Goal: Task Accomplishment & Management: Use online tool/utility

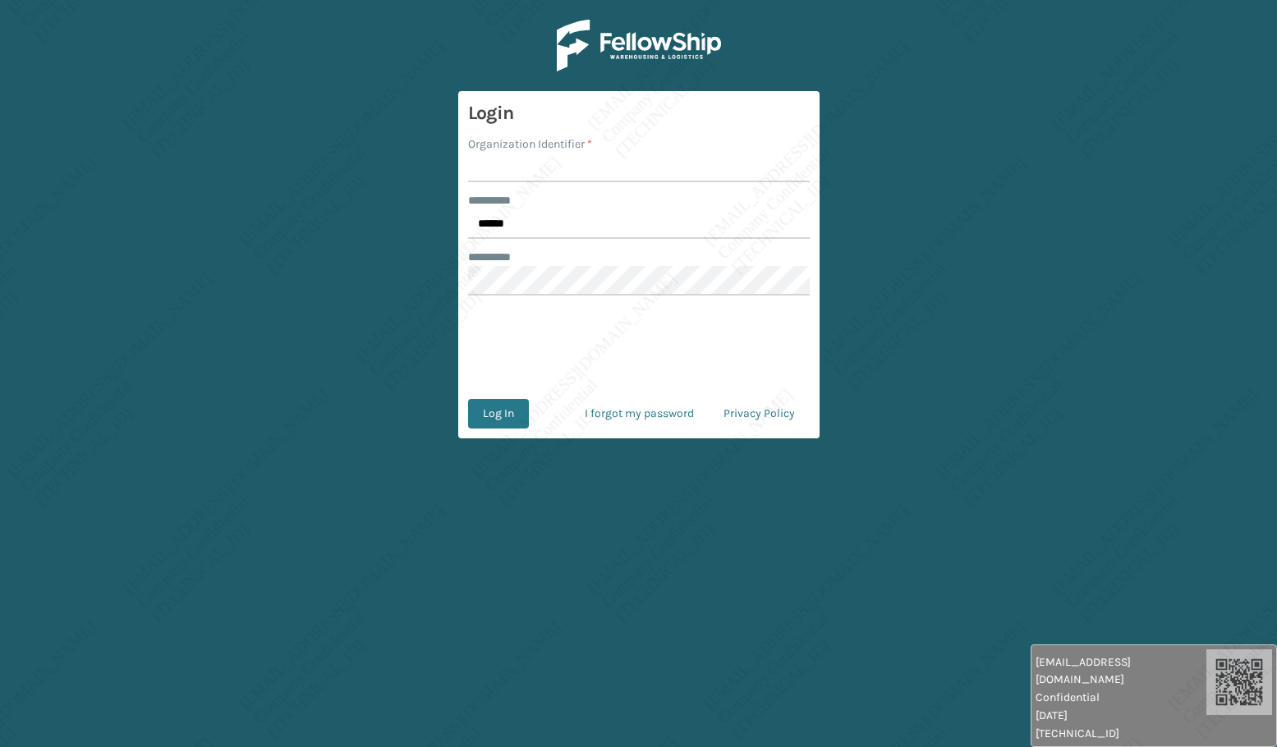
click at [530, 209] on div "******** *" at bounding box center [639, 200] width 342 height 17
click at [530, 222] on input "******" at bounding box center [639, 224] width 342 height 30
click at [531, 224] on input "******" at bounding box center [639, 224] width 342 height 30
click at [528, 219] on input "******" at bounding box center [639, 224] width 342 height 30
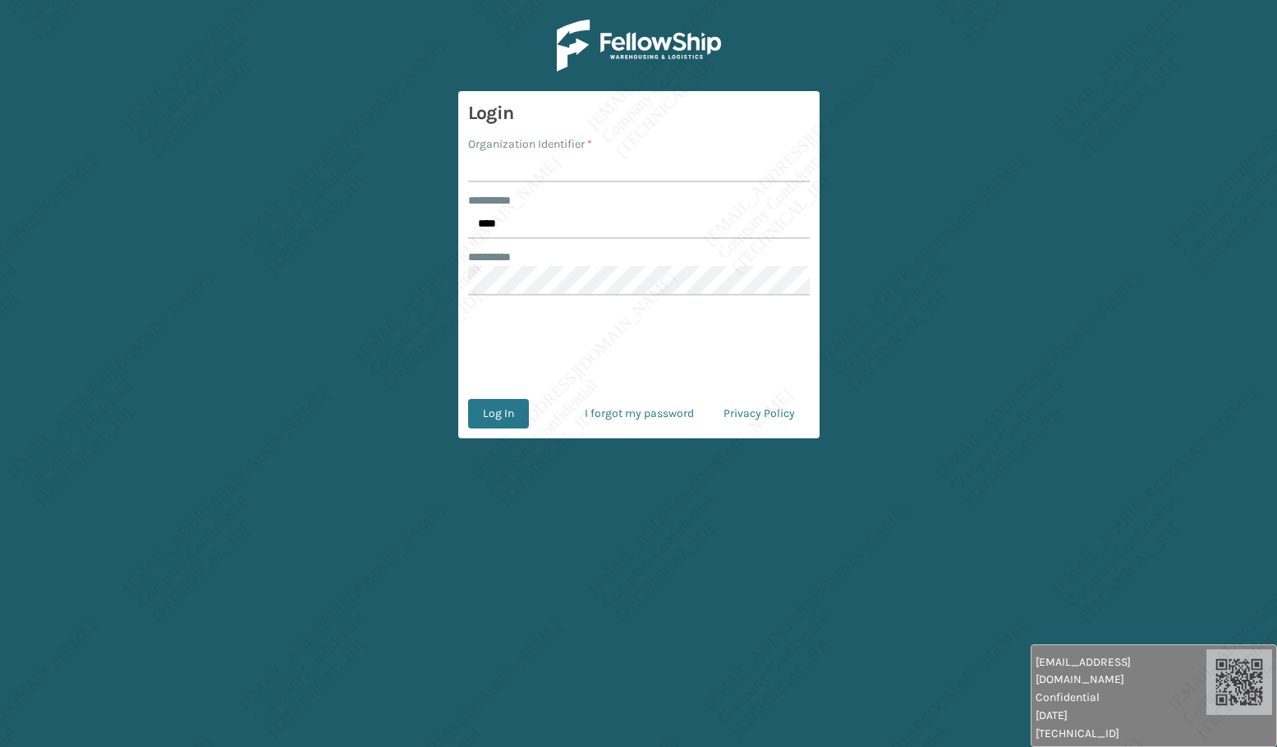
type input "*****"
click at [530, 170] on input "Organization Identifier *" at bounding box center [639, 168] width 342 height 30
type input "[PERSON_NAME]"
click at [517, 413] on button "Log In" at bounding box center [498, 414] width 61 height 30
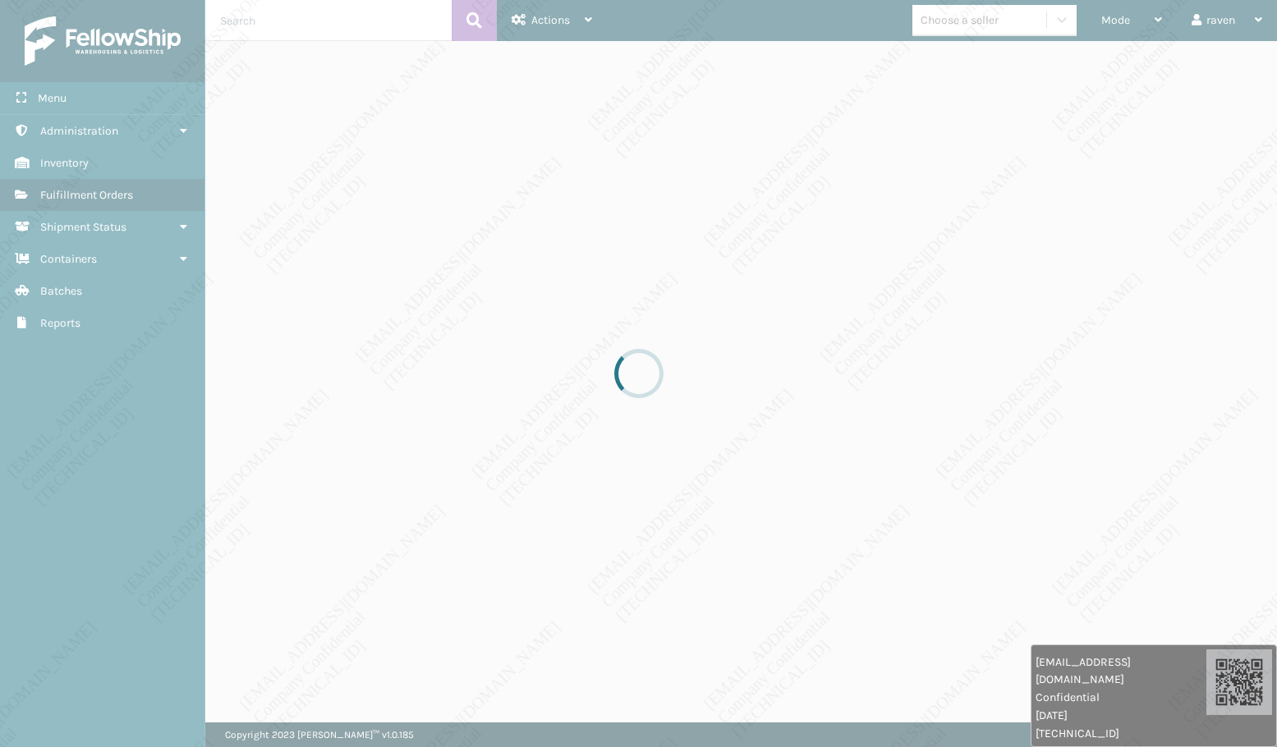
click at [1212, 512] on div at bounding box center [638, 373] width 1277 height 747
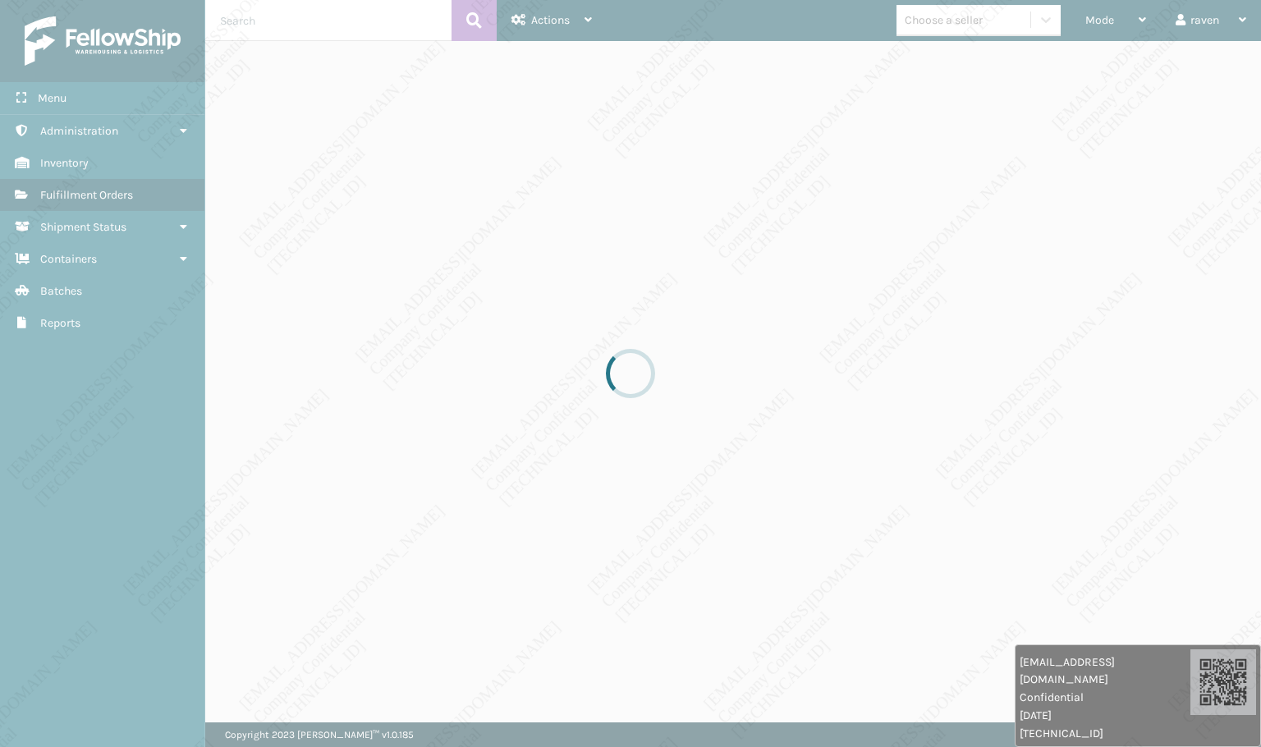
click at [915, 440] on div at bounding box center [630, 373] width 1261 height 747
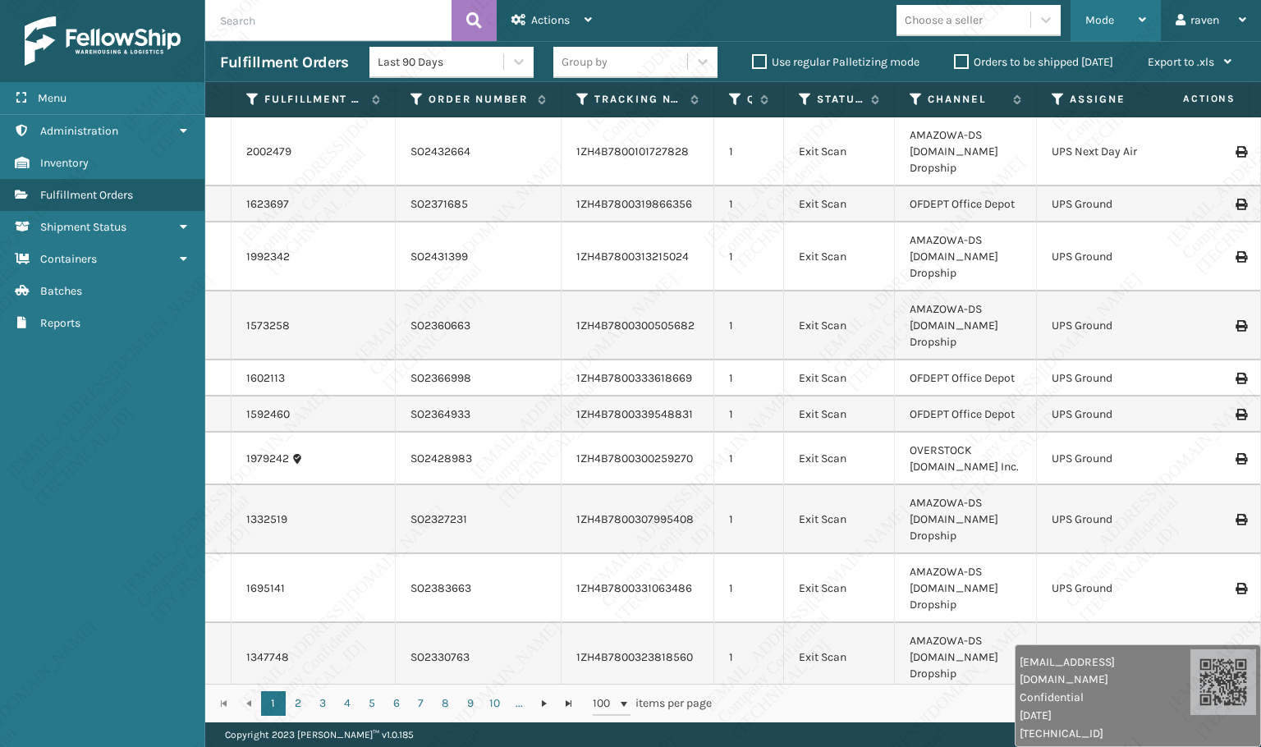
click at [1108, 14] on span "Mode" at bounding box center [1099, 20] width 29 height 14
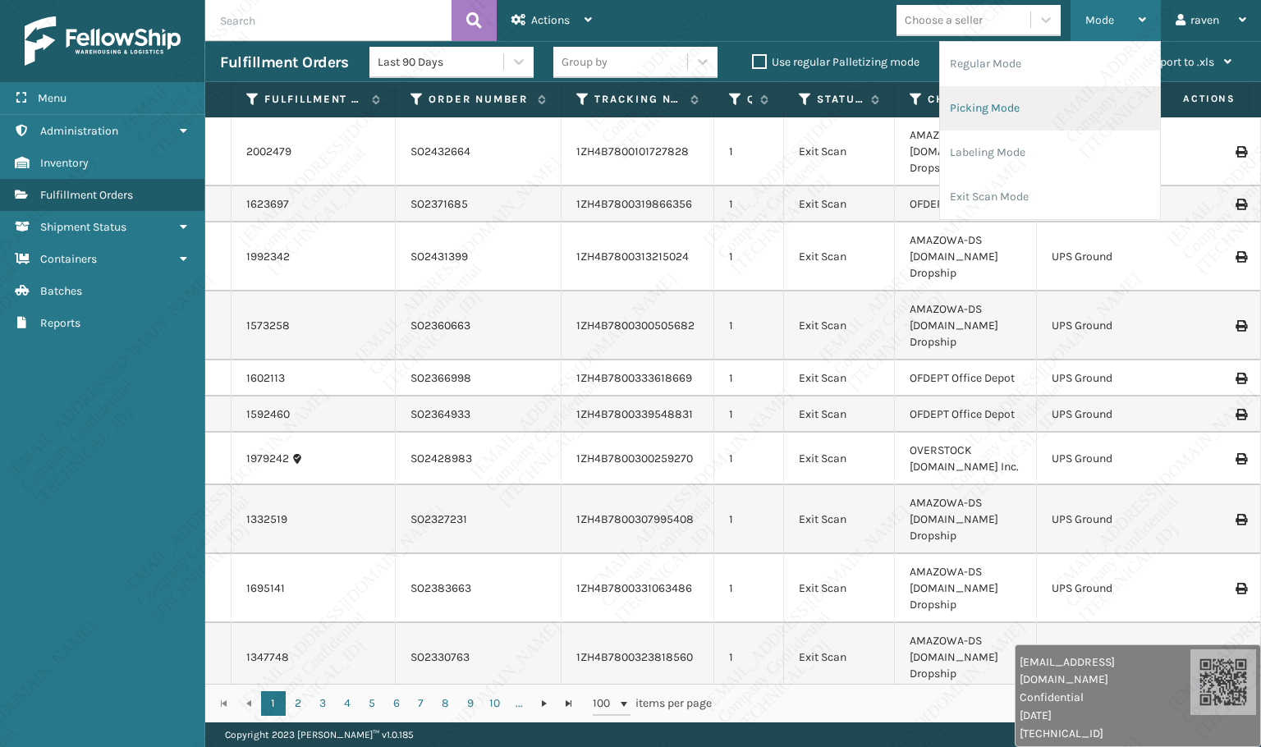
click at [1049, 108] on li "Picking Mode" at bounding box center [1050, 108] width 220 height 44
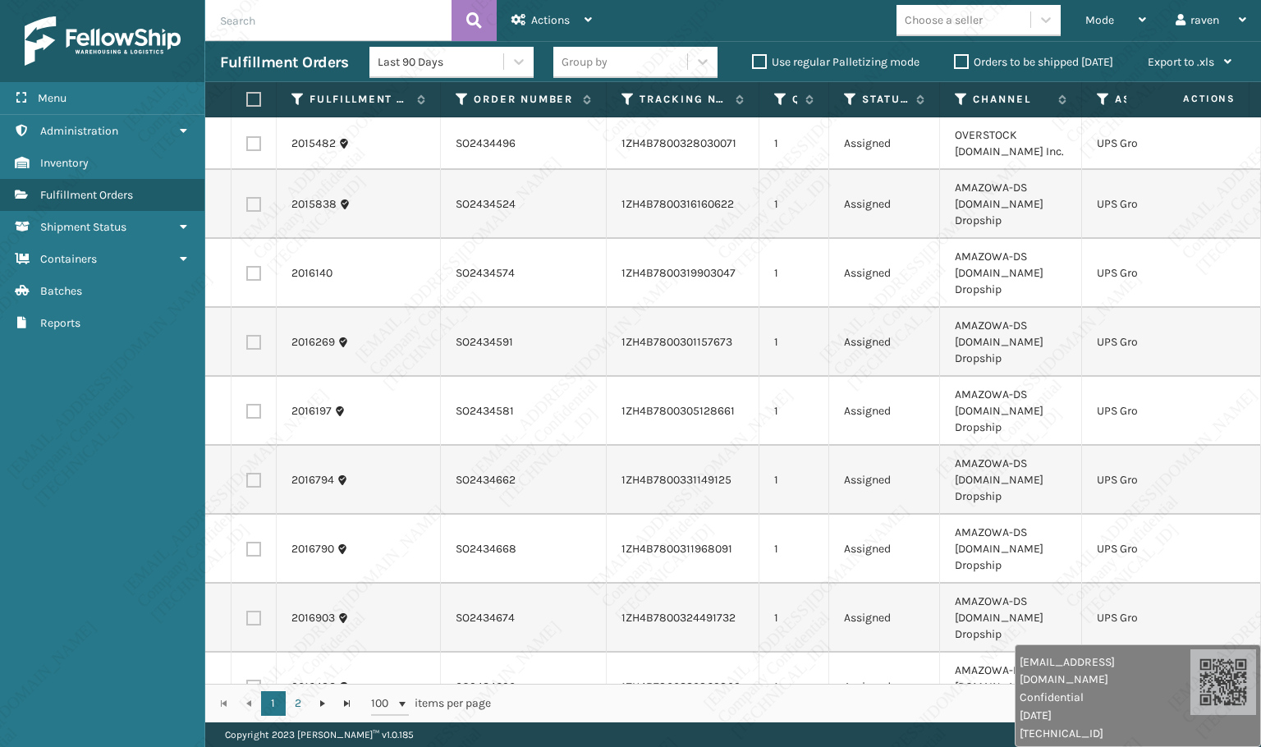
click at [1096, 99] on th "Assigned Carrier Service" at bounding box center [1160, 99] width 157 height 35
click at [1103, 96] on icon at bounding box center [1103, 99] width 13 height 15
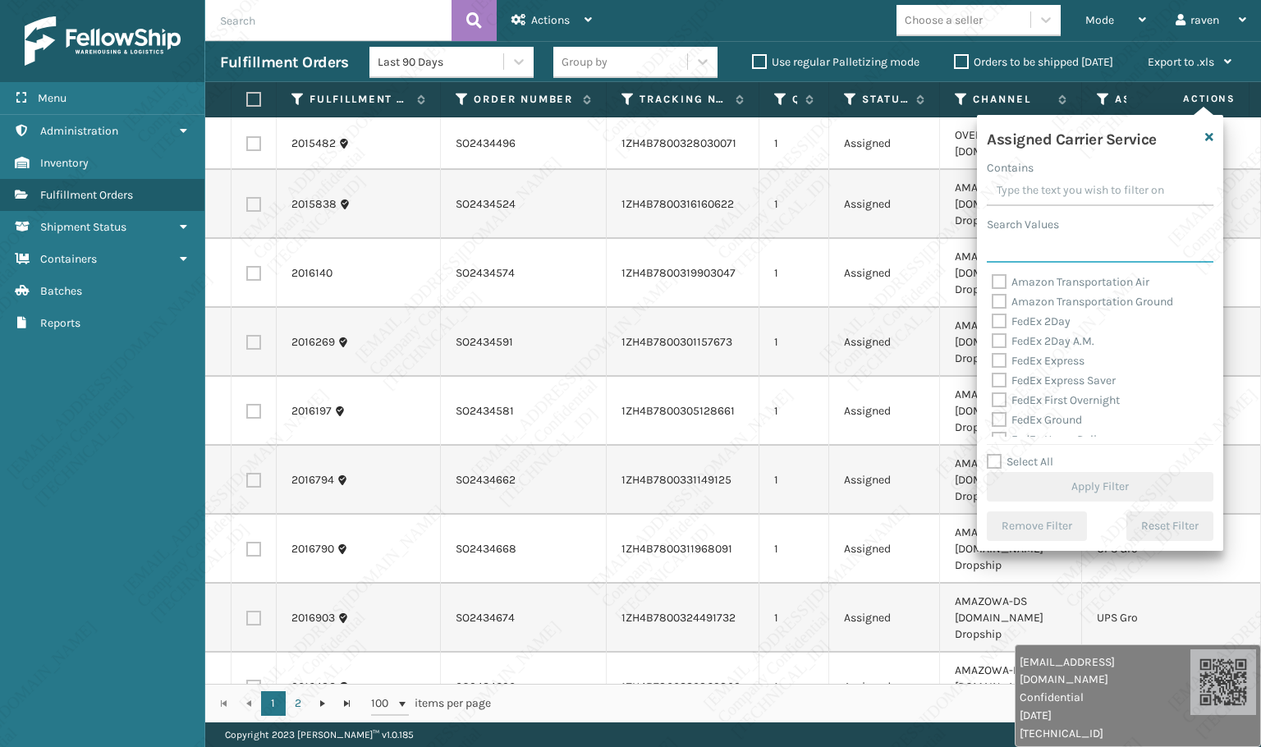
click at [1049, 246] on input "Search Values" at bounding box center [1100, 248] width 227 height 30
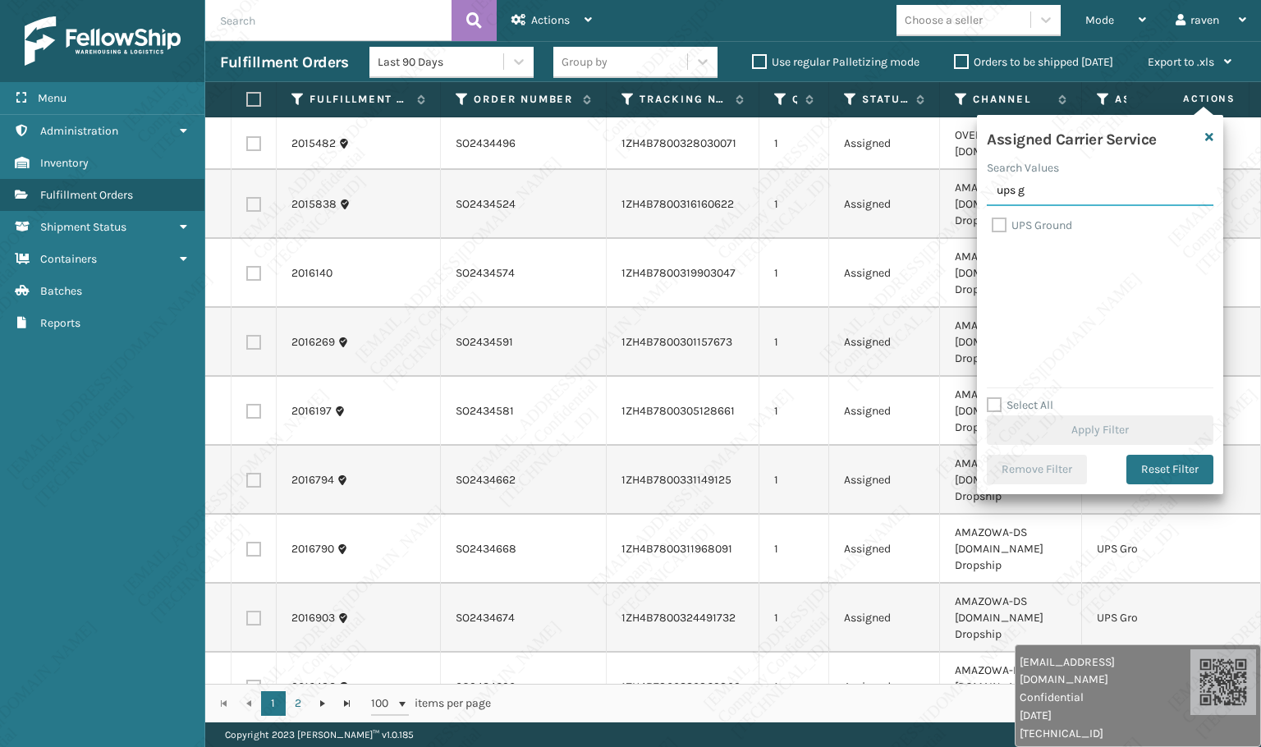
type input "ups g"
click at [1042, 228] on label "UPS Ground" at bounding box center [1032, 225] width 80 height 14
click at [993, 227] on input "UPS Ground" at bounding box center [992, 221] width 1 height 11
checkbox input "true"
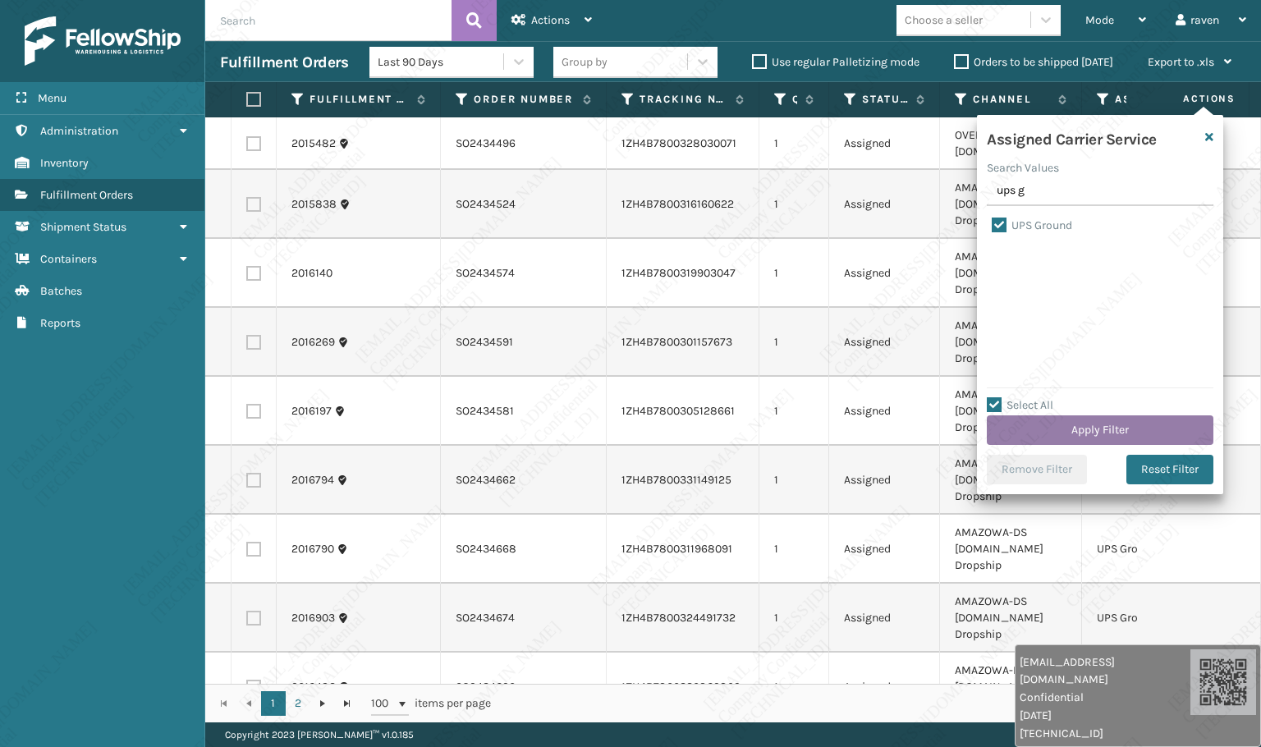
click at [1103, 433] on button "Apply Filter" at bounding box center [1100, 430] width 227 height 30
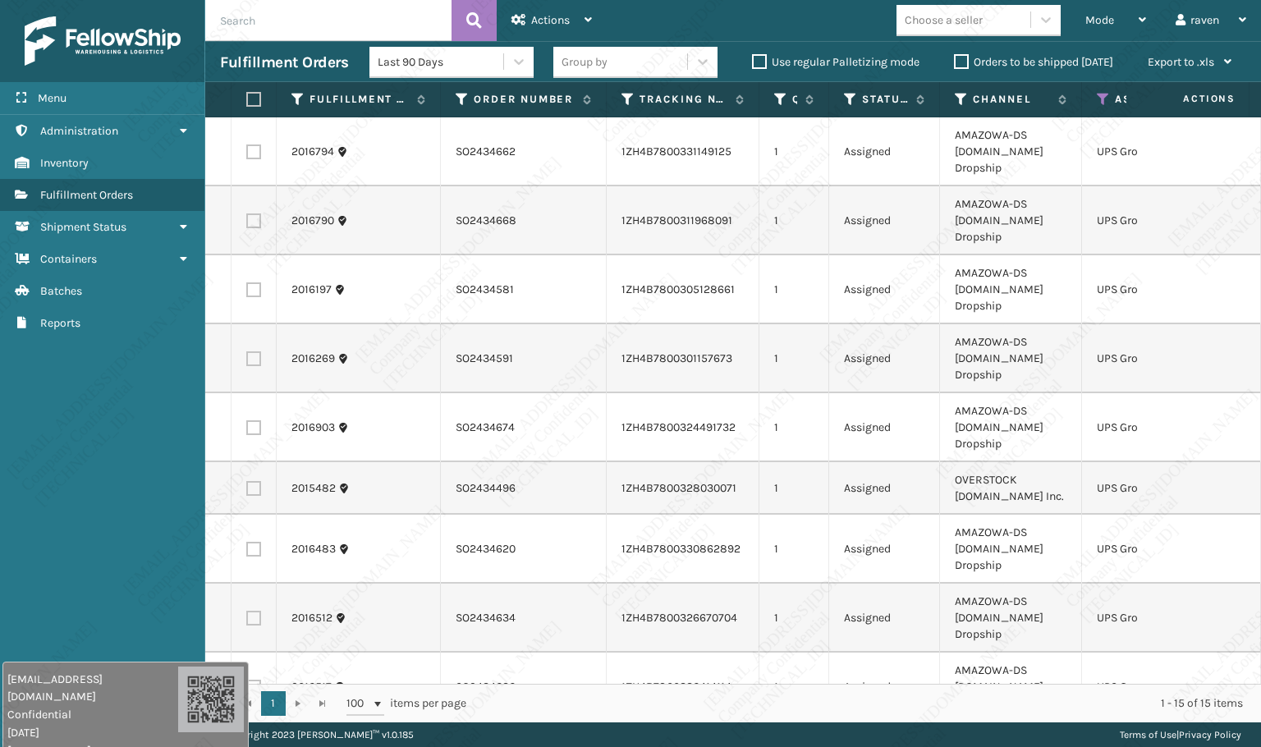
drag, startPoint x: 920, startPoint y: 724, endPoint x: 99, endPoint y: 717, distance: 820.3
click at [100, 718] on div "[EMAIL_ADDRESS][DOMAIN_NAME] Confidential [DATE] [TECHNICAL_ID]" at bounding box center [125, 713] width 246 height 103
click at [120, 503] on div "Menu Administration Inventory Fulfillment Orders Shipment Status Containers Bat…" at bounding box center [102, 373] width 205 height 747
click at [256, 100] on label at bounding box center [251, 99] width 10 height 15
click at [247, 100] on input "checkbox" at bounding box center [246, 99] width 1 height 11
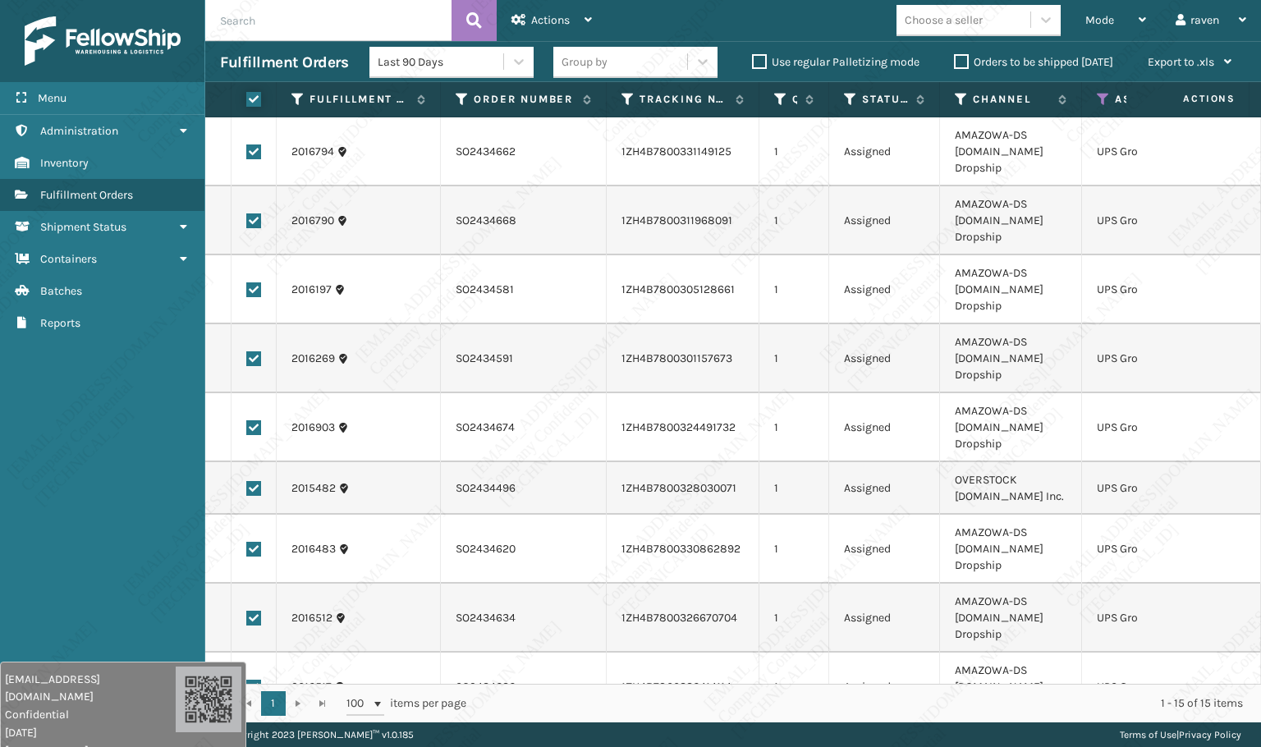
checkbox input "true"
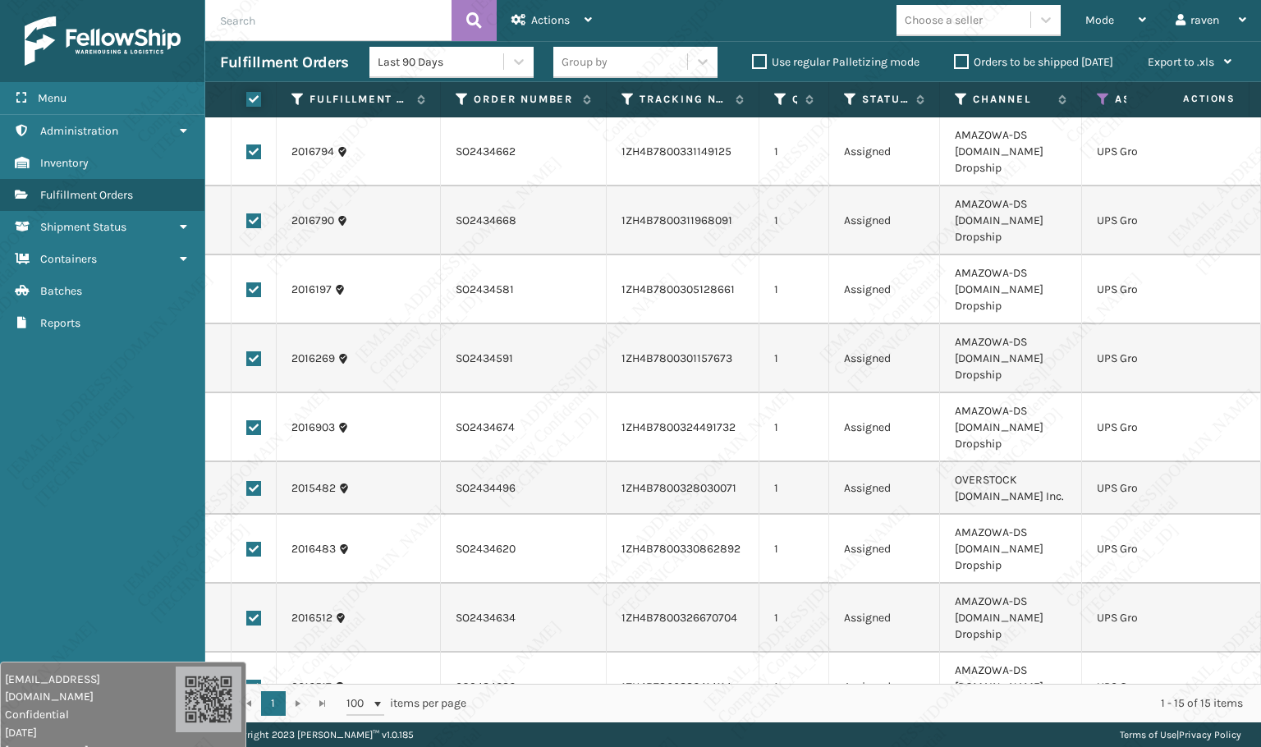
checkbox input "true"
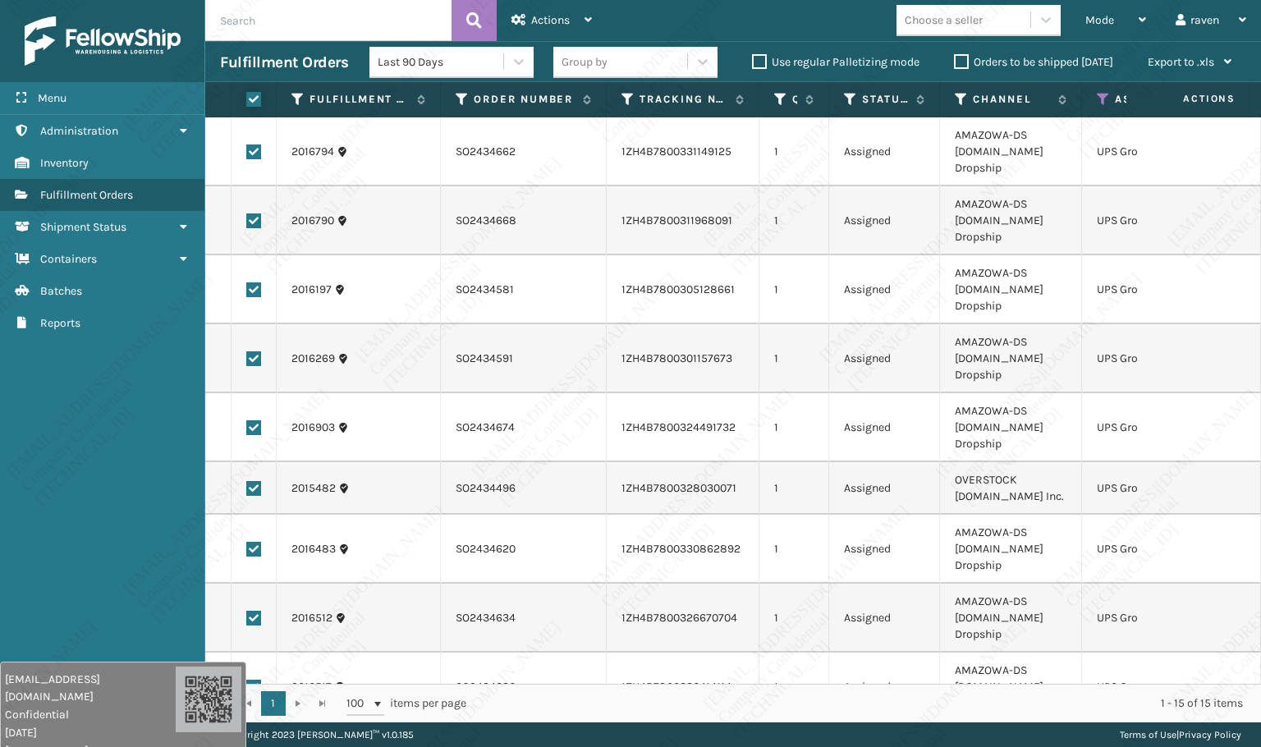
checkbox input "true"
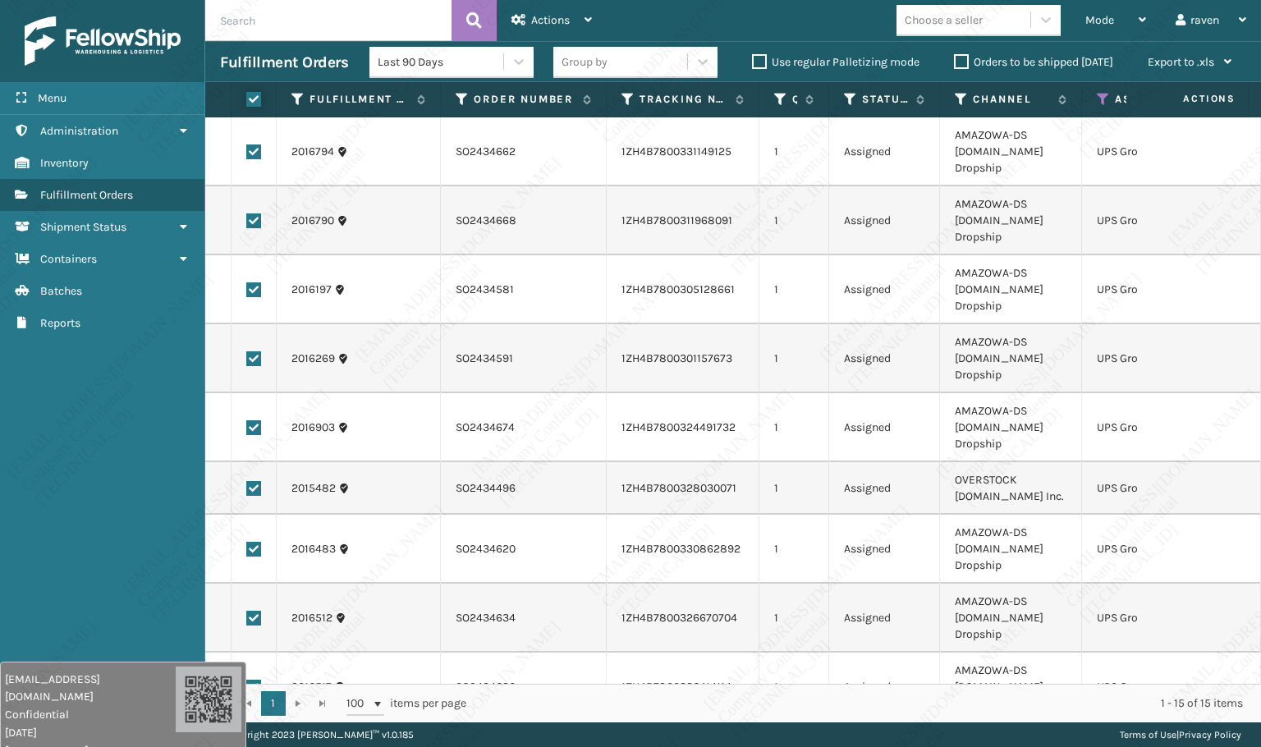
checkbox input "true"
click at [545, 14] on span "Actions" at bounding box center [550, 20] width 39 height 14
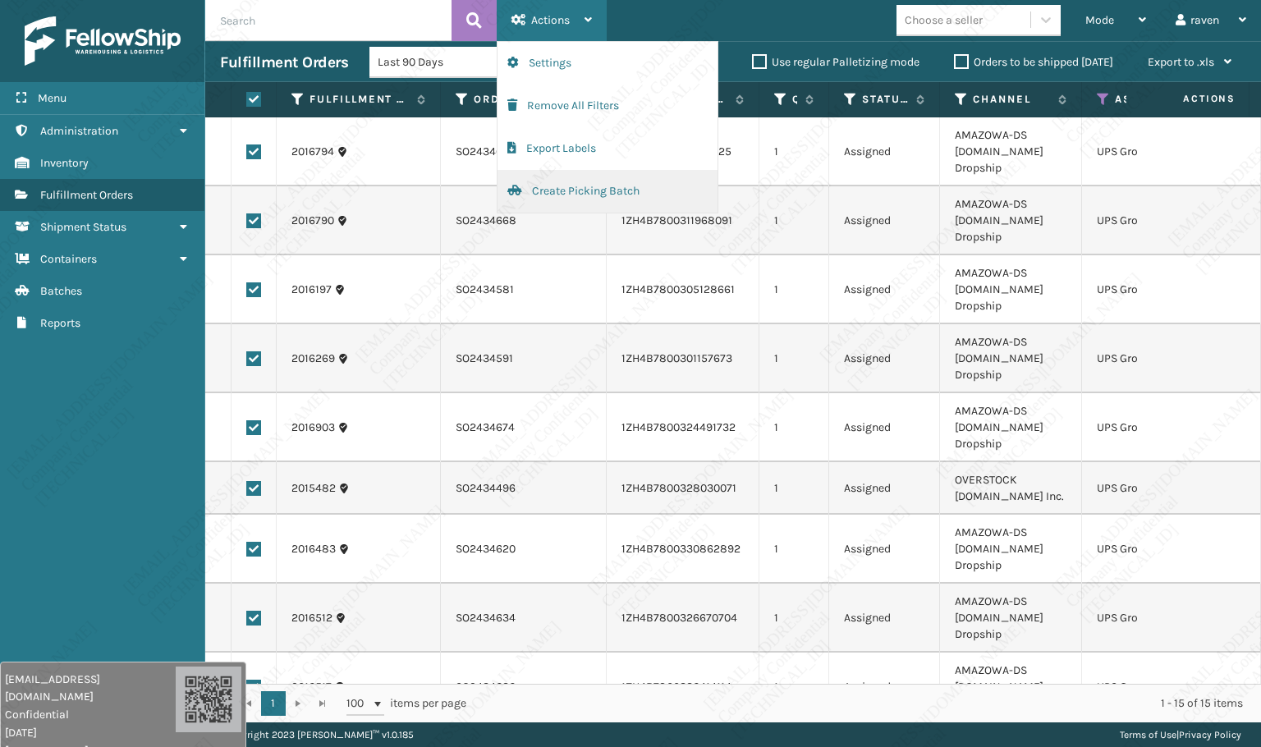
click at [567, 197] on button "Create Picking Batch" at bounding box center [608, 191] width 220 height 43
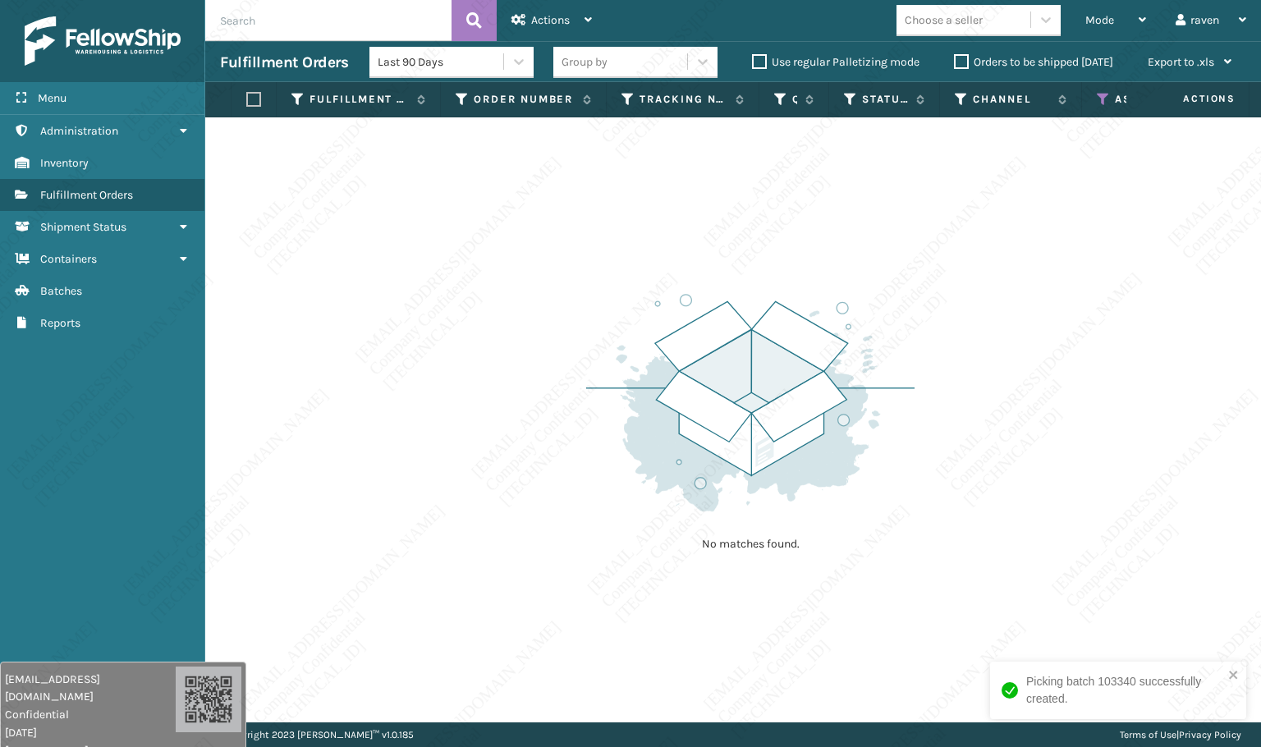
click at [1106, 97] on icon at bounding box center [1103, 99] width 13 height 15
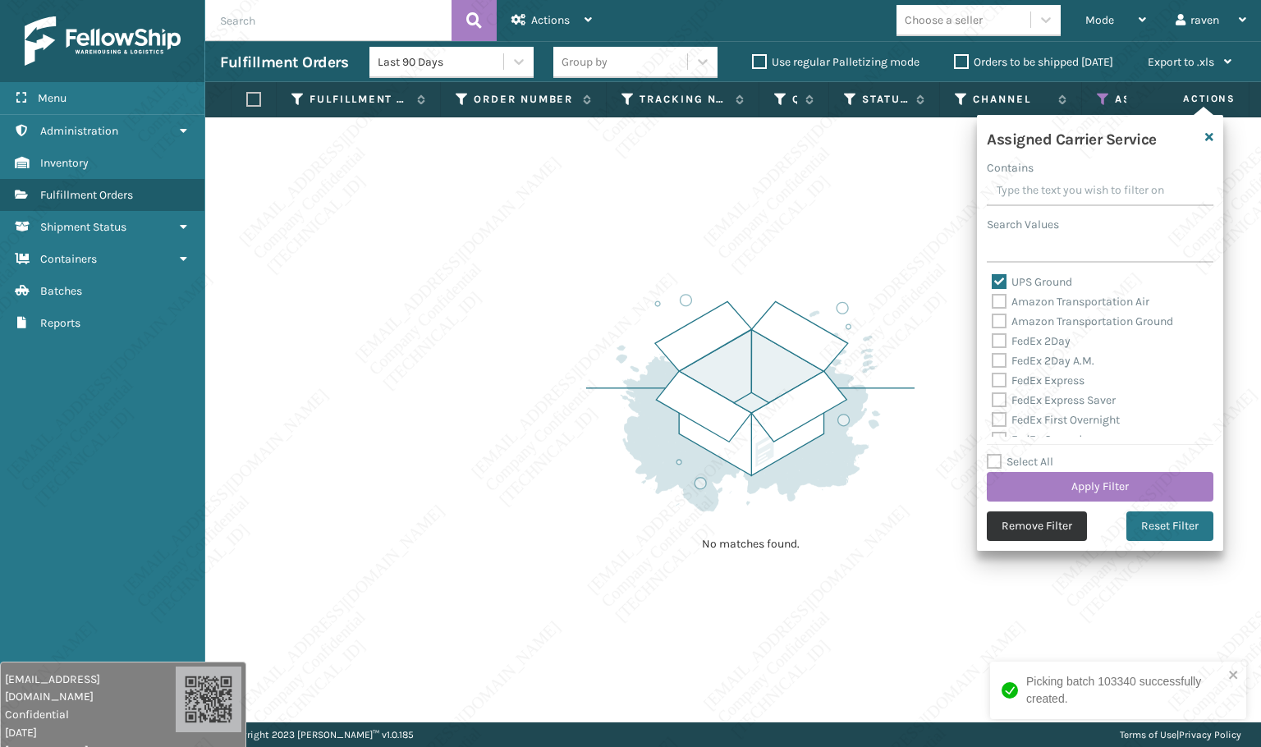
click at [1052, 524] on button "Remove Filter" at bounding box center [1037, 527] width 100 height 30
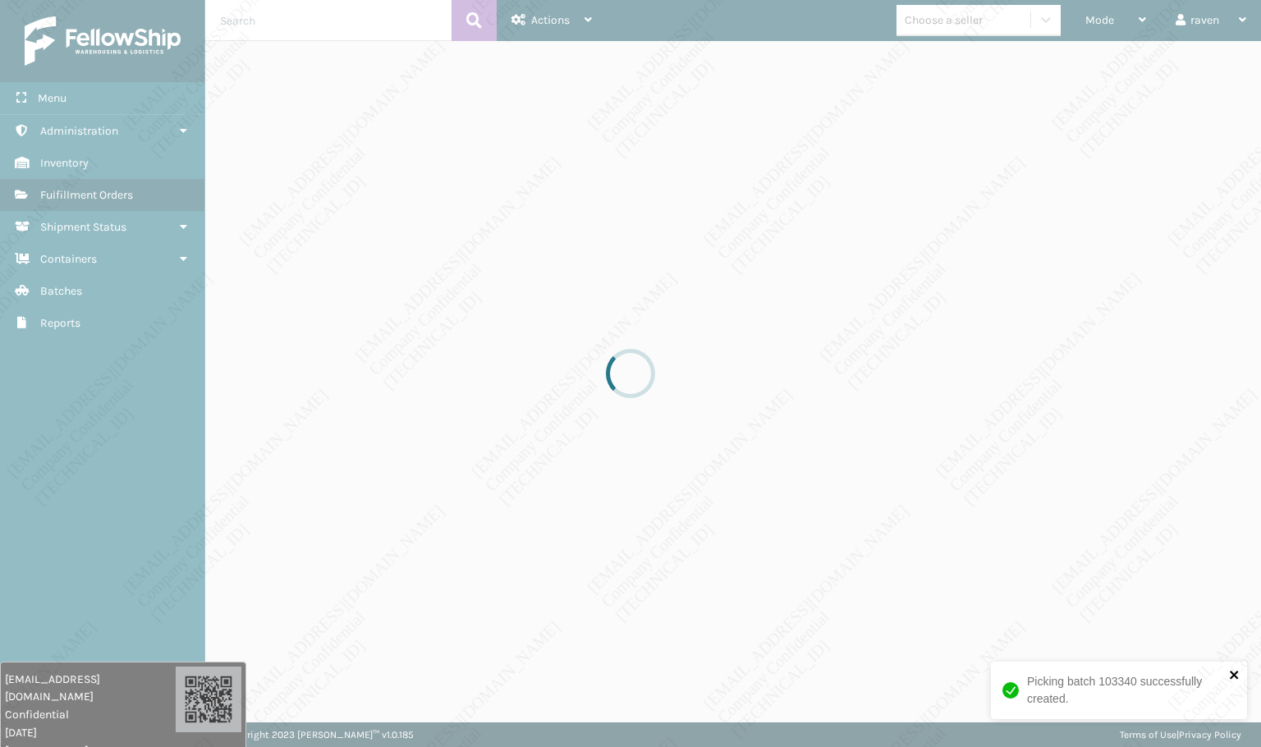
click at [1230, 674] on icon "close" at bounding box center [1234, 674] width 11 height 13
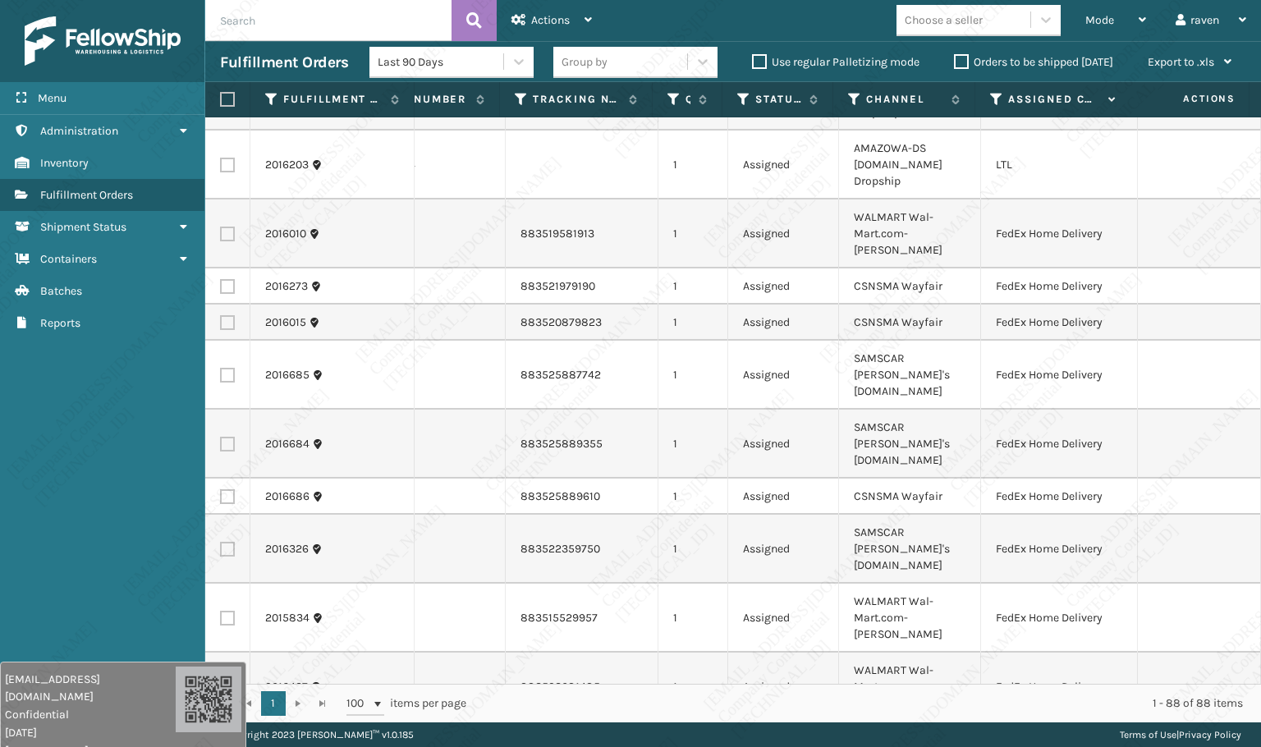
scroll to position [0, 108]
click at [995, 99] on icon at bounding box center [995, 99] width 13 height 15
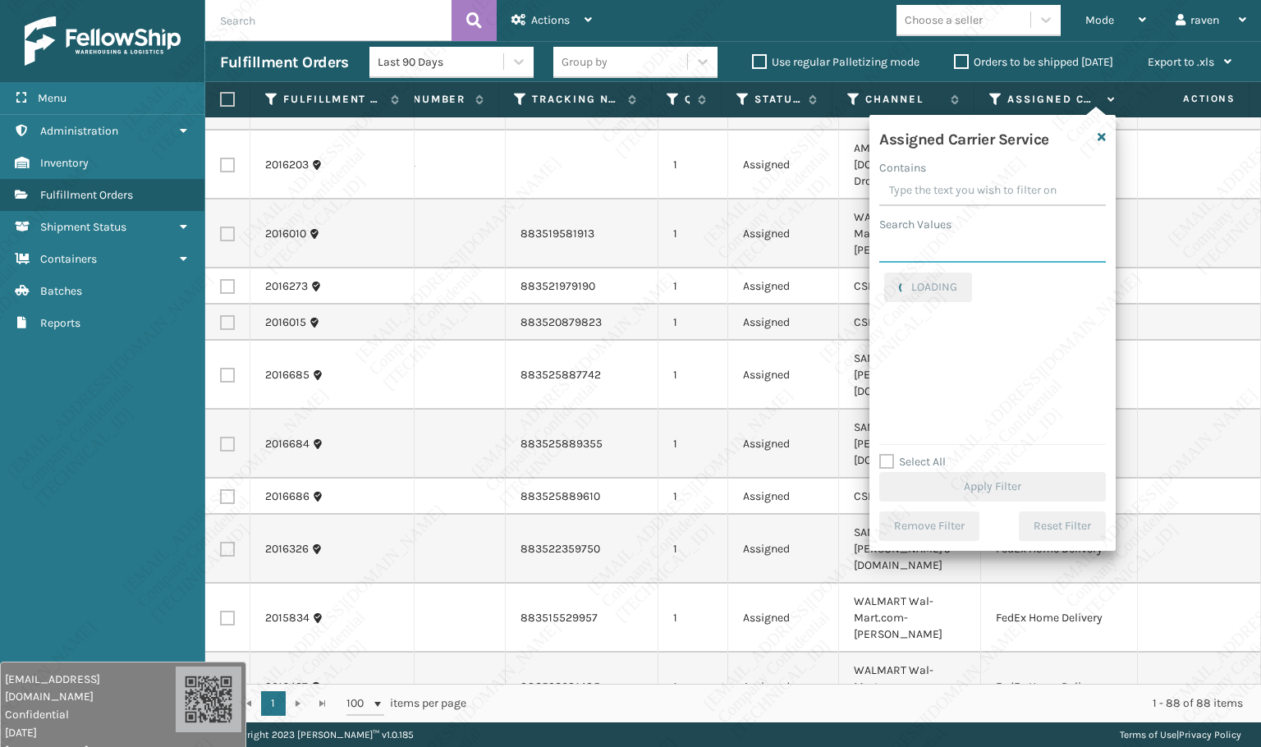
click at [989, 255] on input "Search Values" at bounding box center [992, 248] width 227 height 30
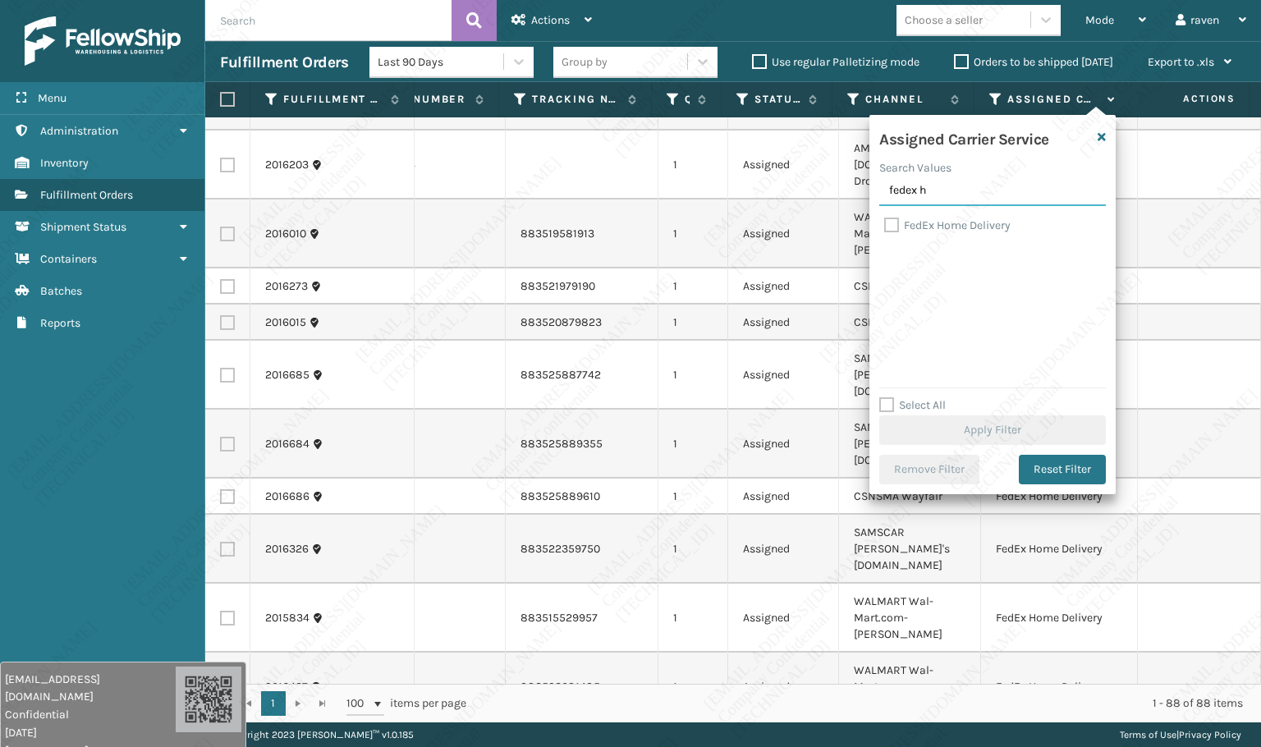
type input "fedex h"
click at [954, 229] on label "FedEx Home Delivery" at bounding box center [947, 225] width 126 height 14
click at [885, 227] on input "FedEx Home Delivery" at bounding box center [884, 221] width 1 height 11
checkbox input "true"
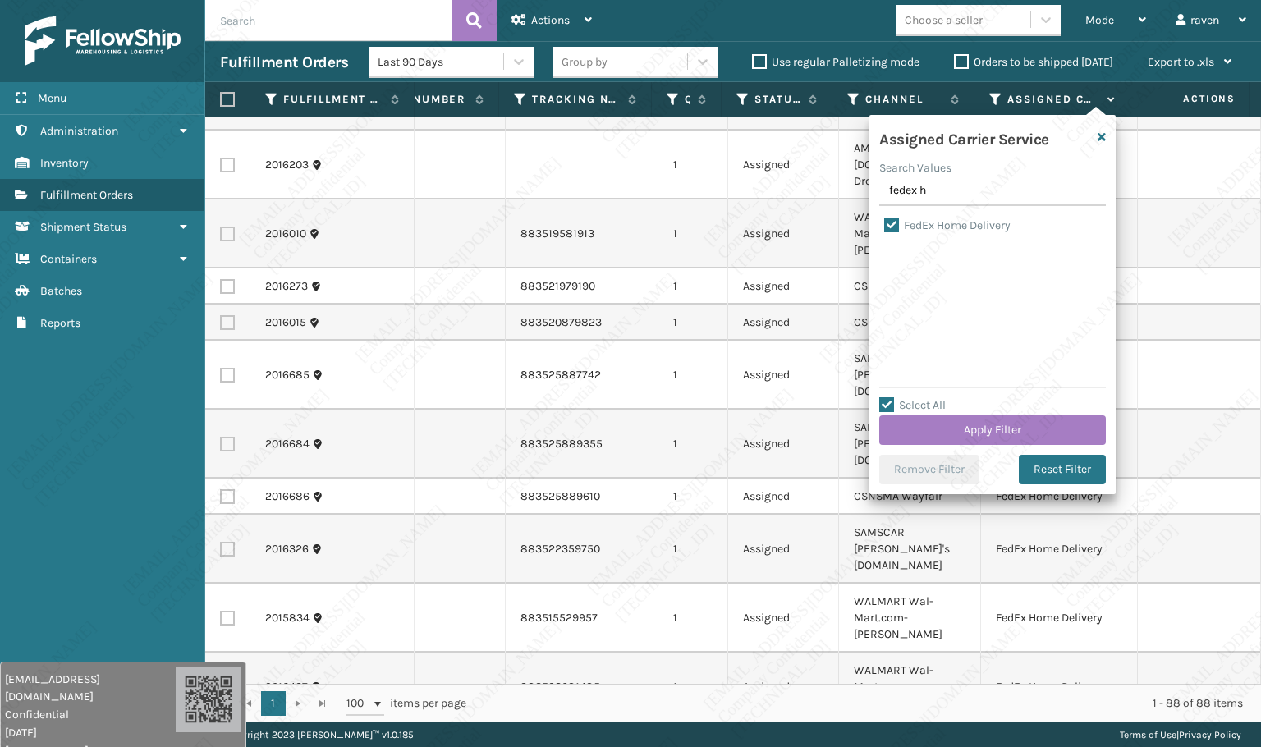
click at [1010, 414] on div "Select All Apply Filter" at bounding box center [992, 420] width 227 height 49
click at [1012, 426] on button "Apply Filter" at bounding box center [992, 430] width 227 height 30
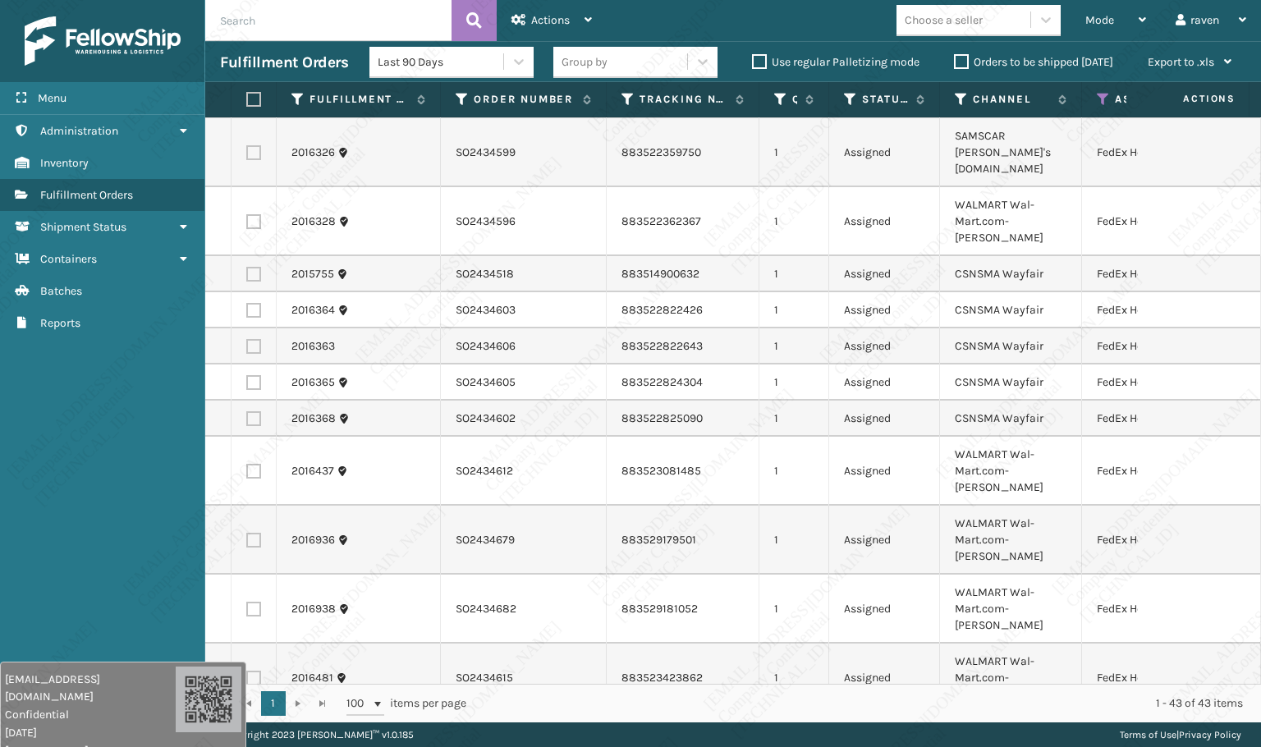
scroll to position [246, 0]
click at [250, 97] on label at bounding box center [251, 99] width 10 height 15
click at [247, 97] on input "checkbox" at bounding box center [246, 99] width 1 height 11
checkbox input "true"
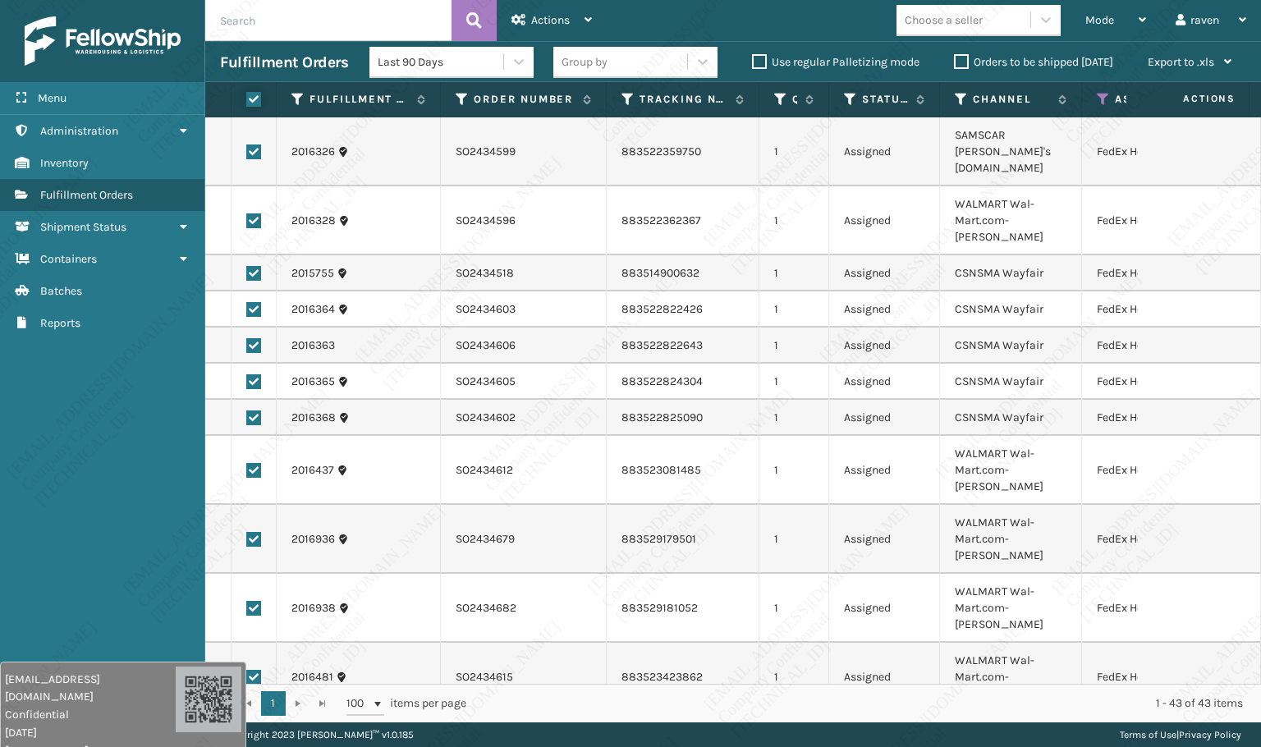
checkbox input "true"
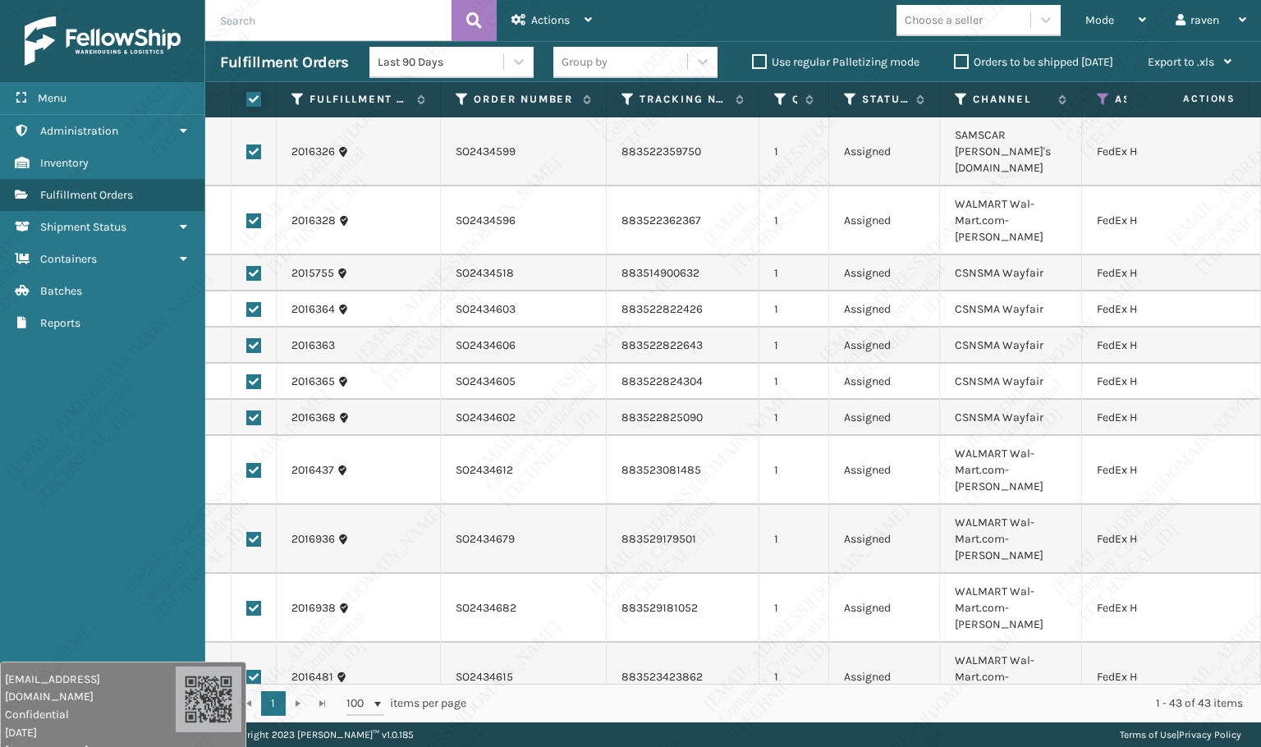
checkbox input "true"
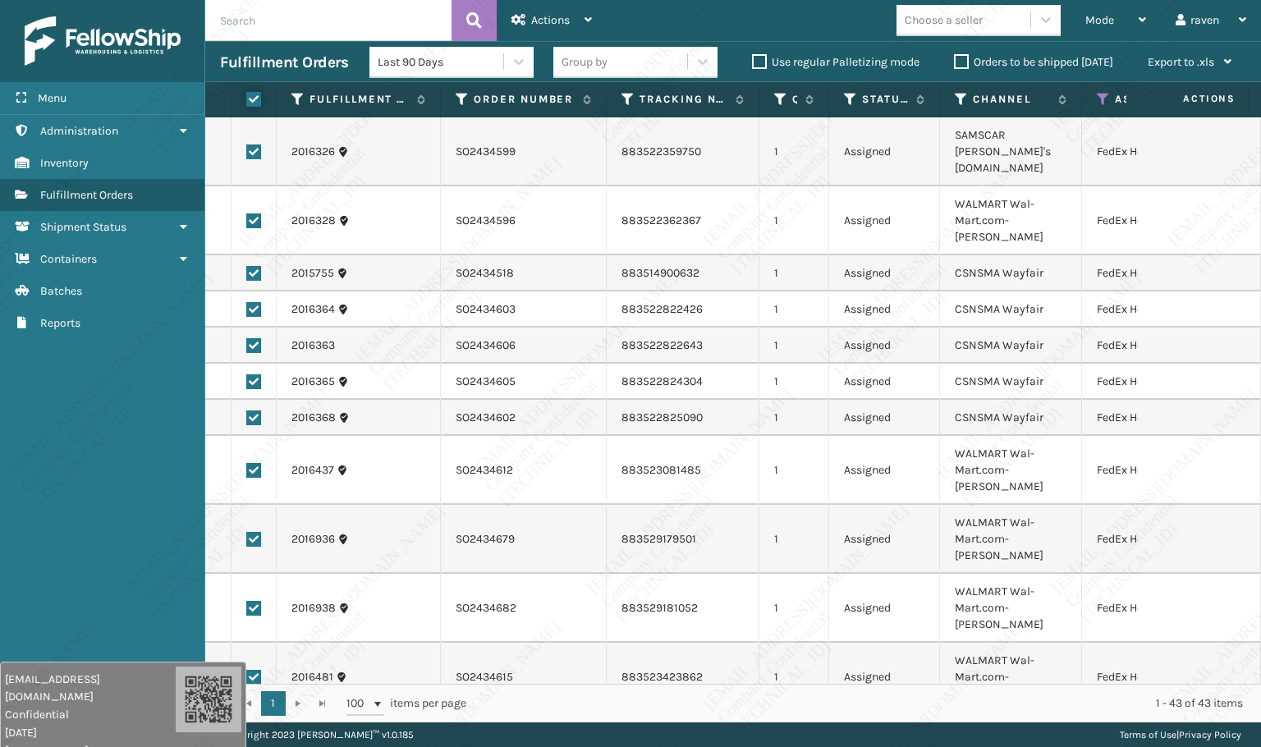
checkbox input "true"
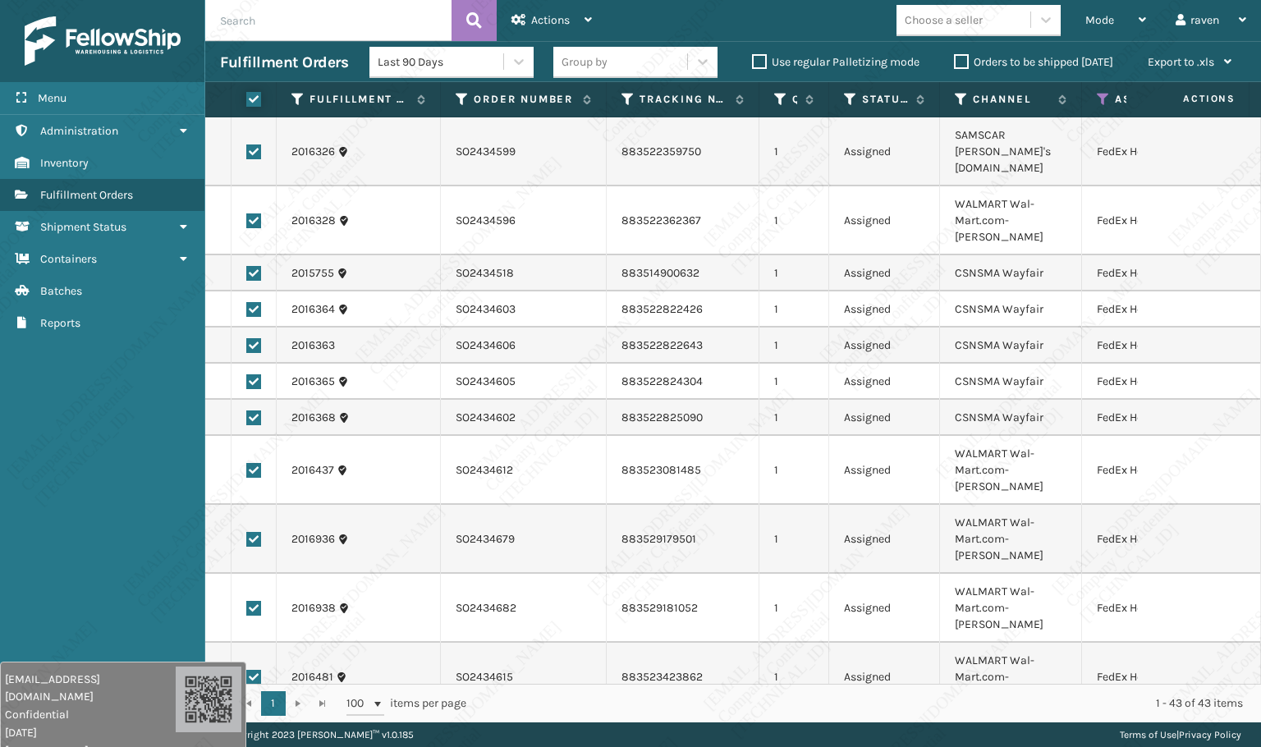
checkbox input "true"
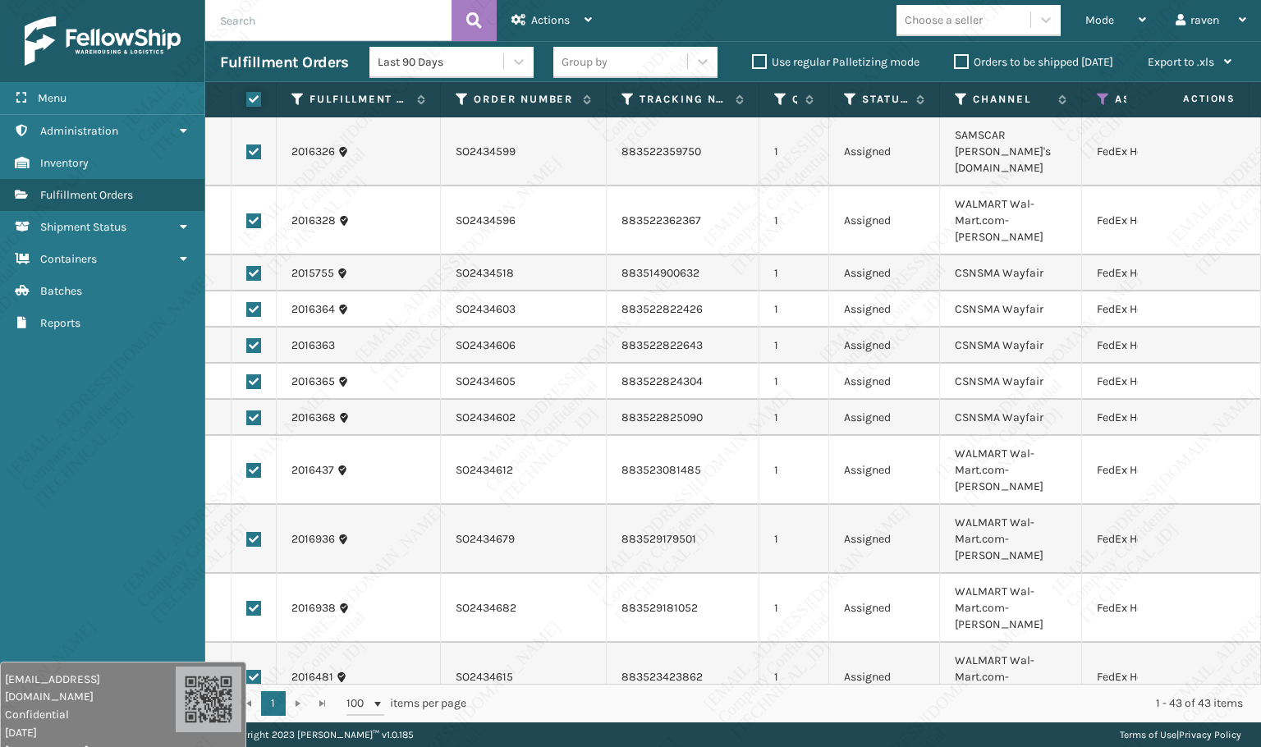
checkbox input "true"
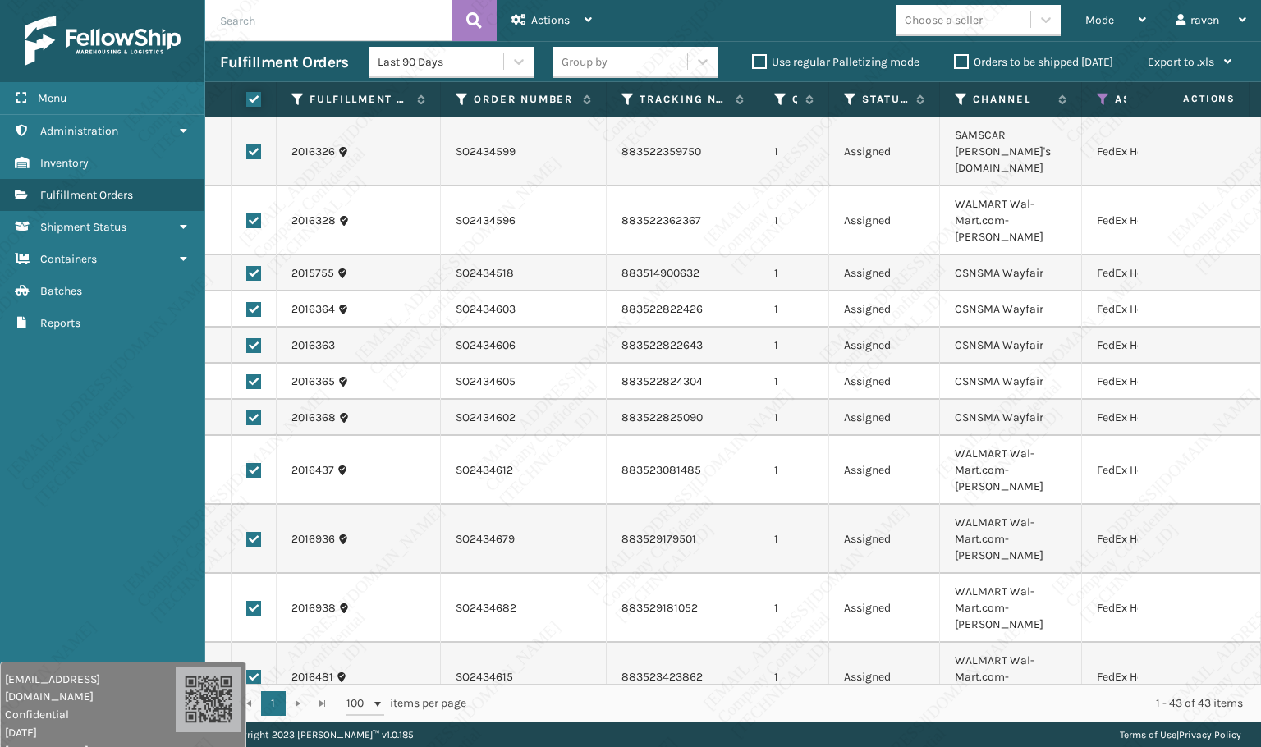
checkbox input "true"
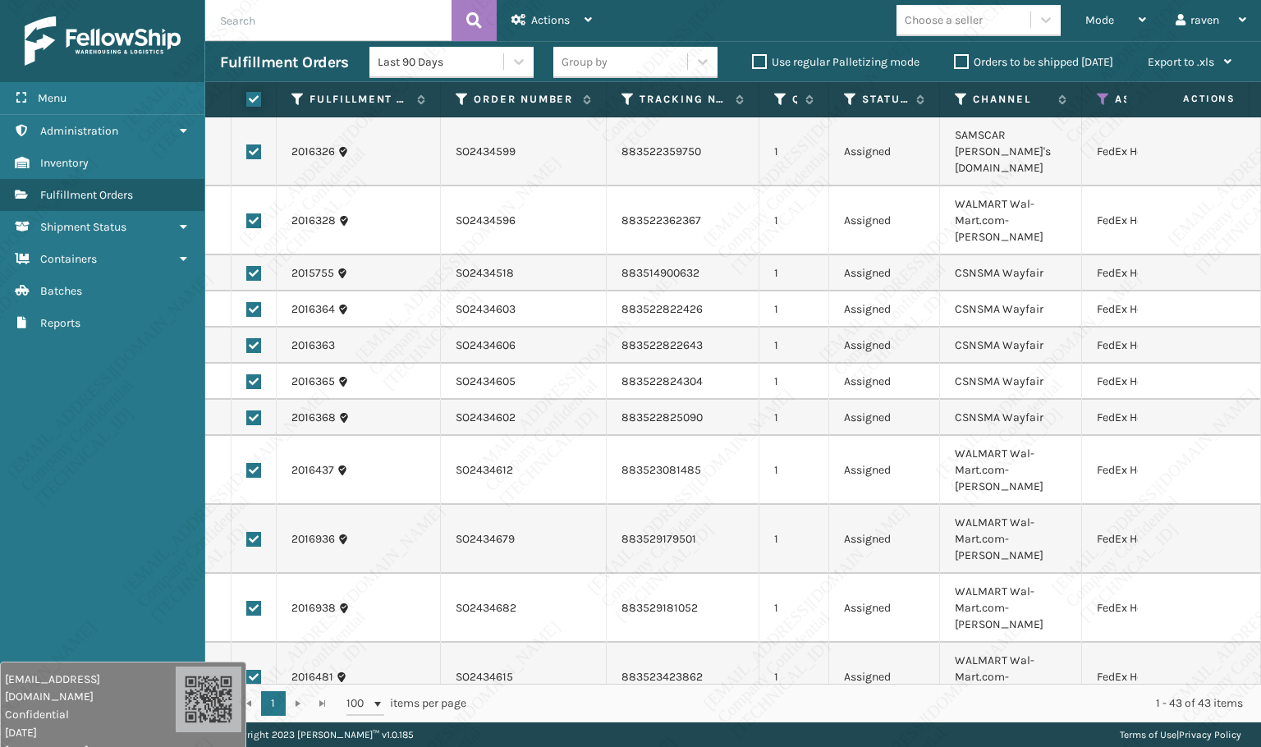
checkbox input "true"
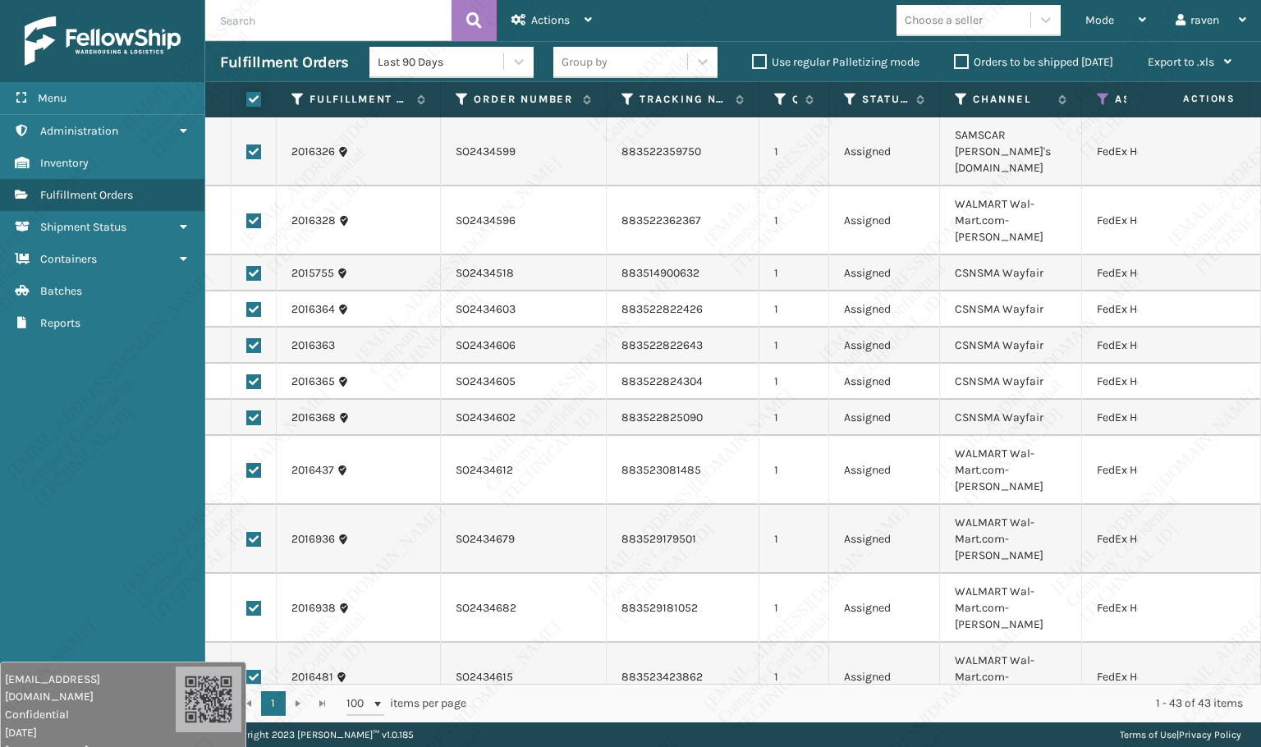
checkbox input "true"
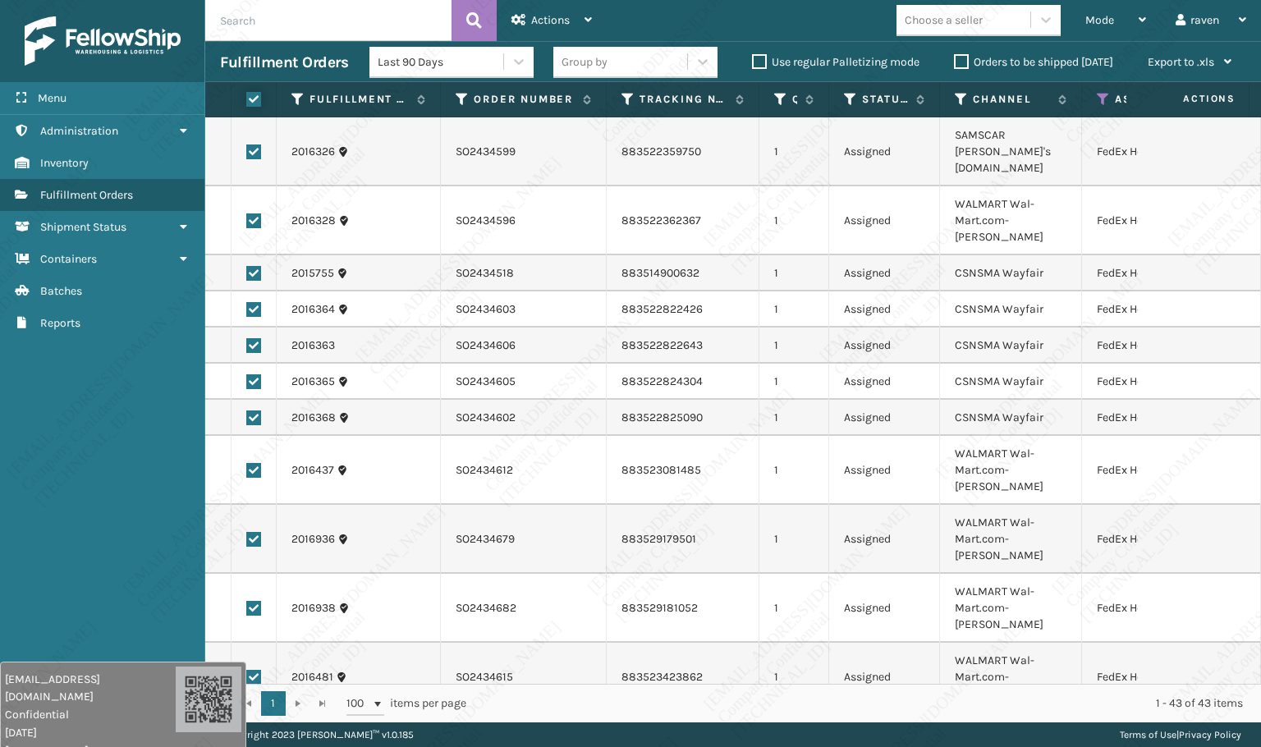
checkbox input "true"
click at [534, 22] on span "Actions" at bounding box center [550, 20] width 39 height 14
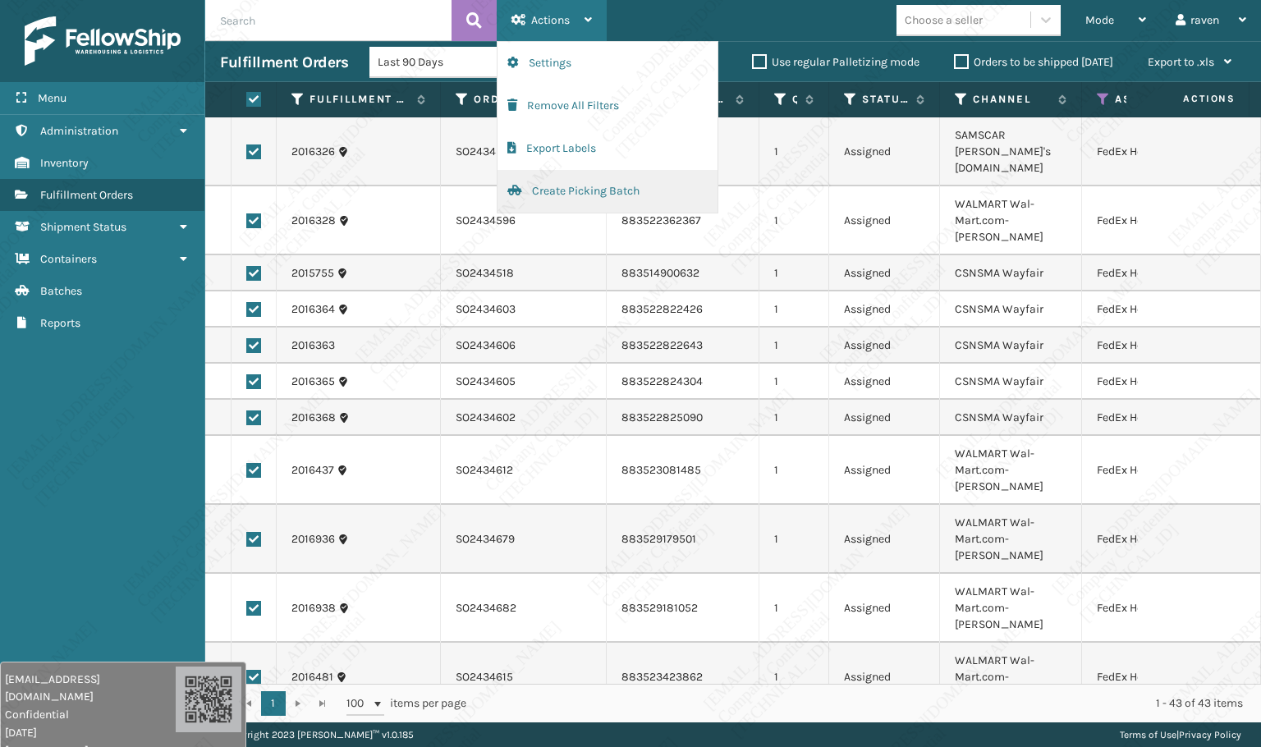
click at [560, 194] on button "Create Picking Batch" at bounding box center [608, 191] width 220 height 43
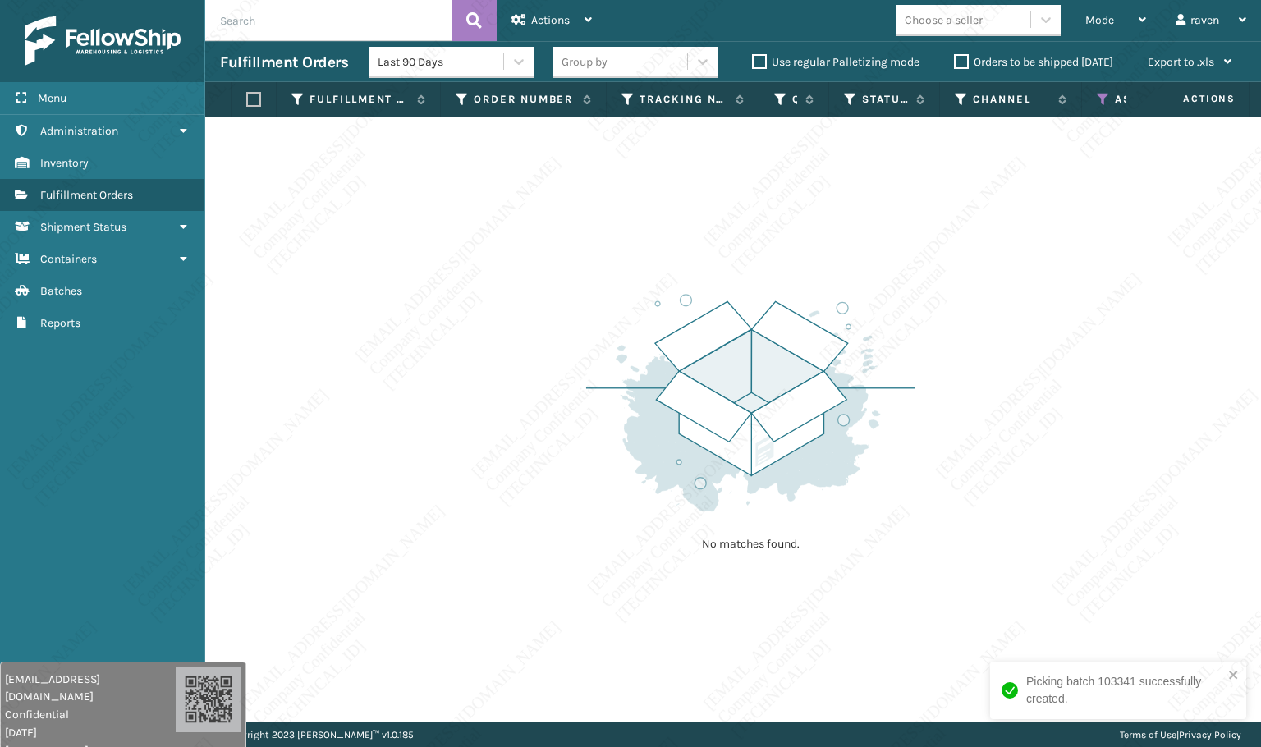
click at [1099, 98] on icon at bounding box center [1103, 99] width 13 height 15
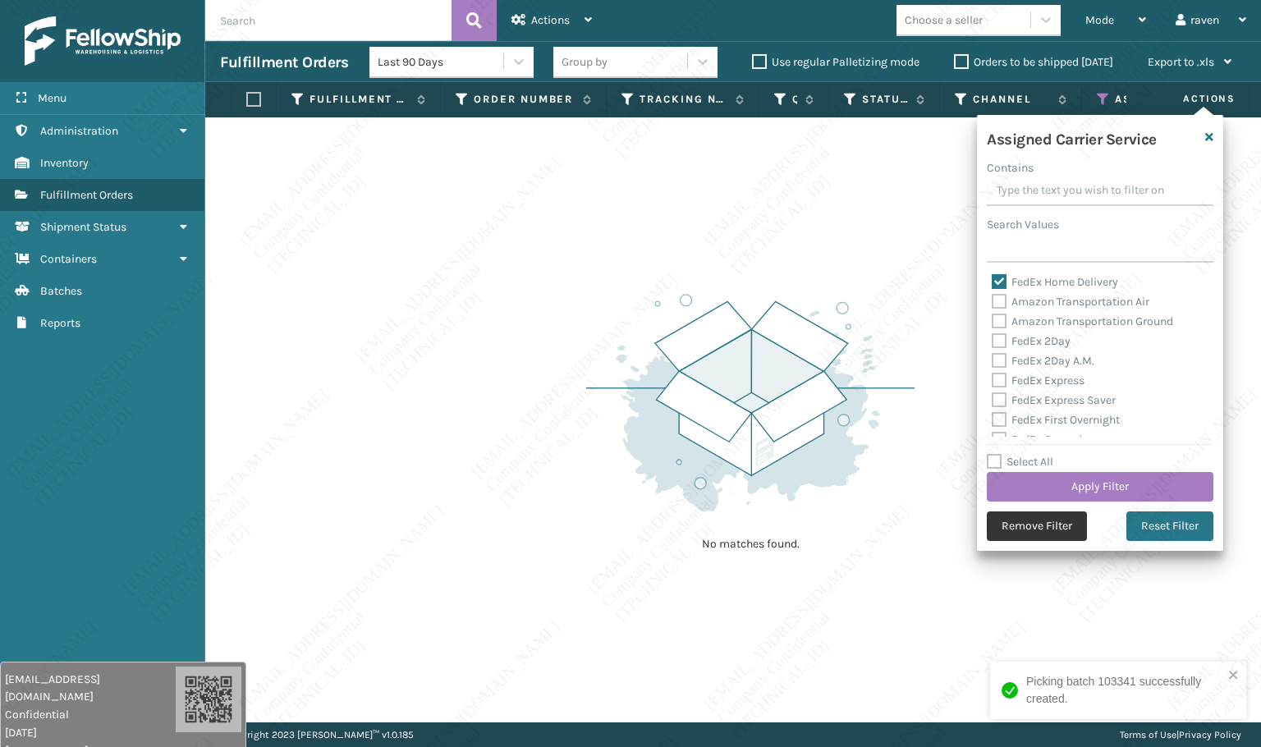
click at [1039, 520] on button "Remove Filter" at bounding box center [1037, 527] width 100 height 30
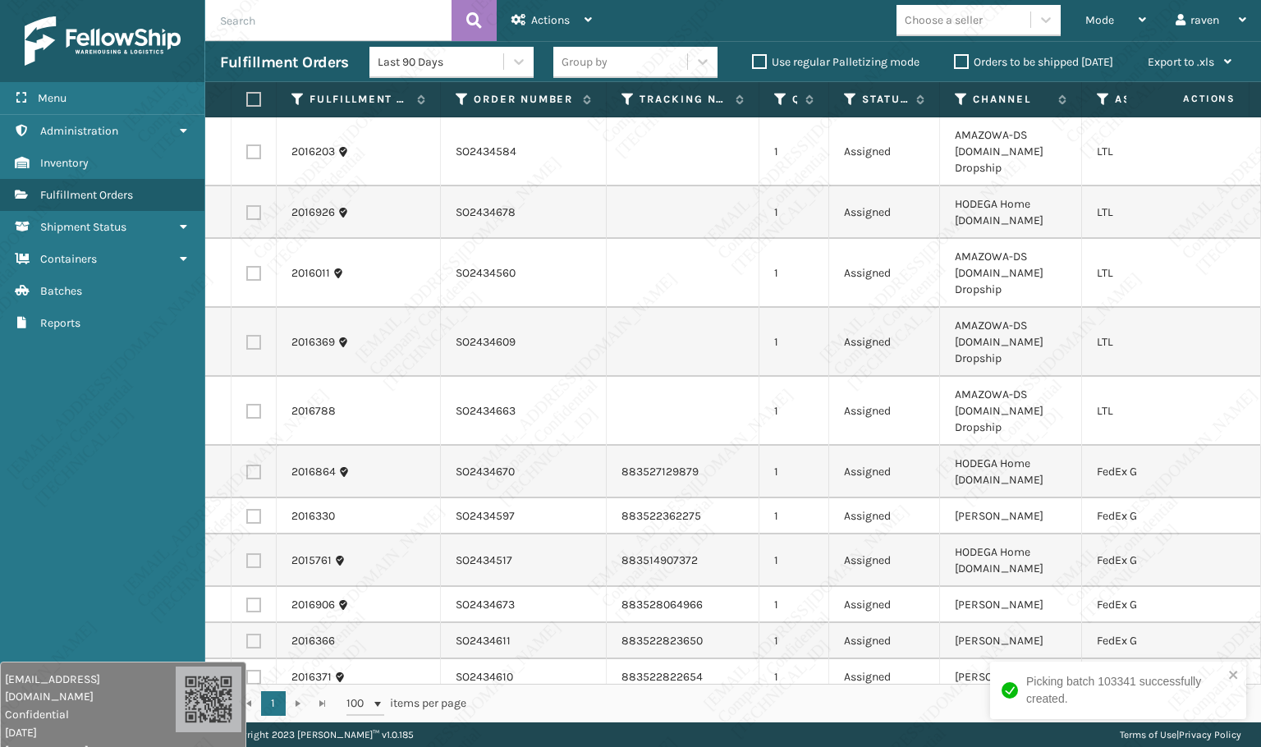
click at [1104, 98] on icon at bounding box center [1103, 99] width 13 height 15
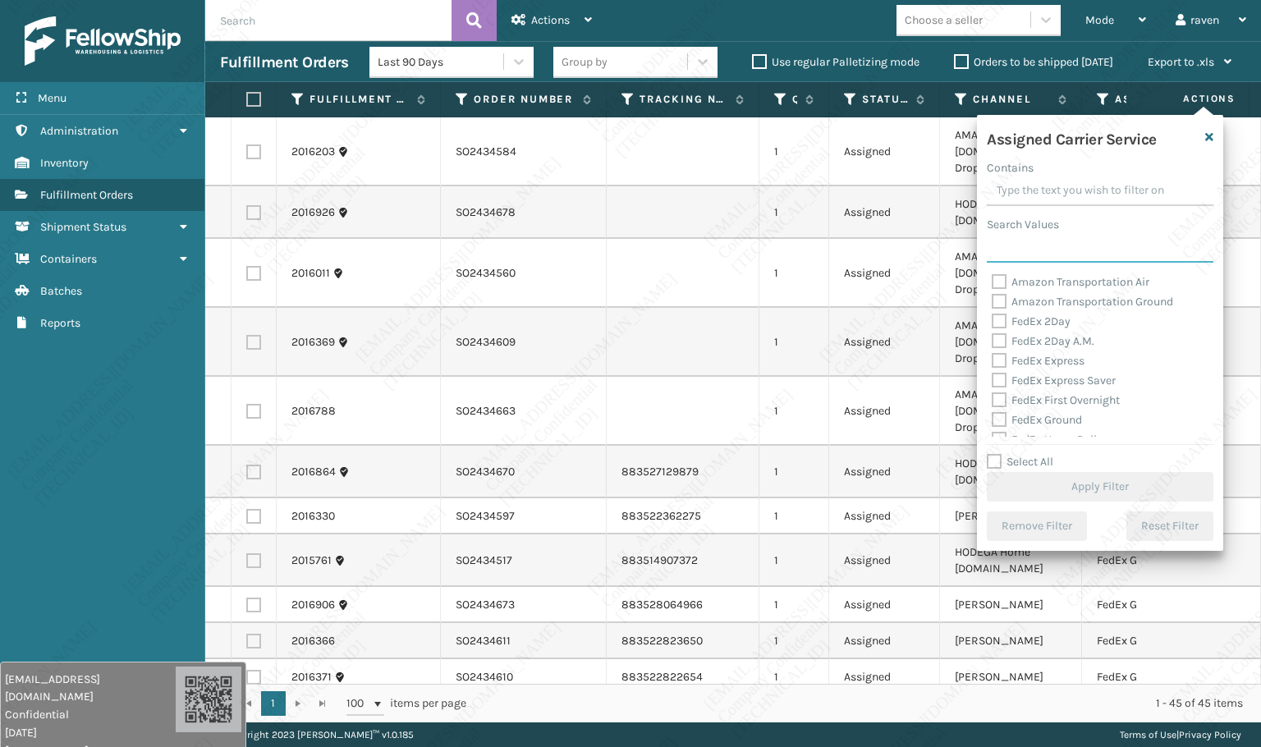
click at [1071, 246] on input "Search Values" at bounding box center [1100, 248] width 227 height 30
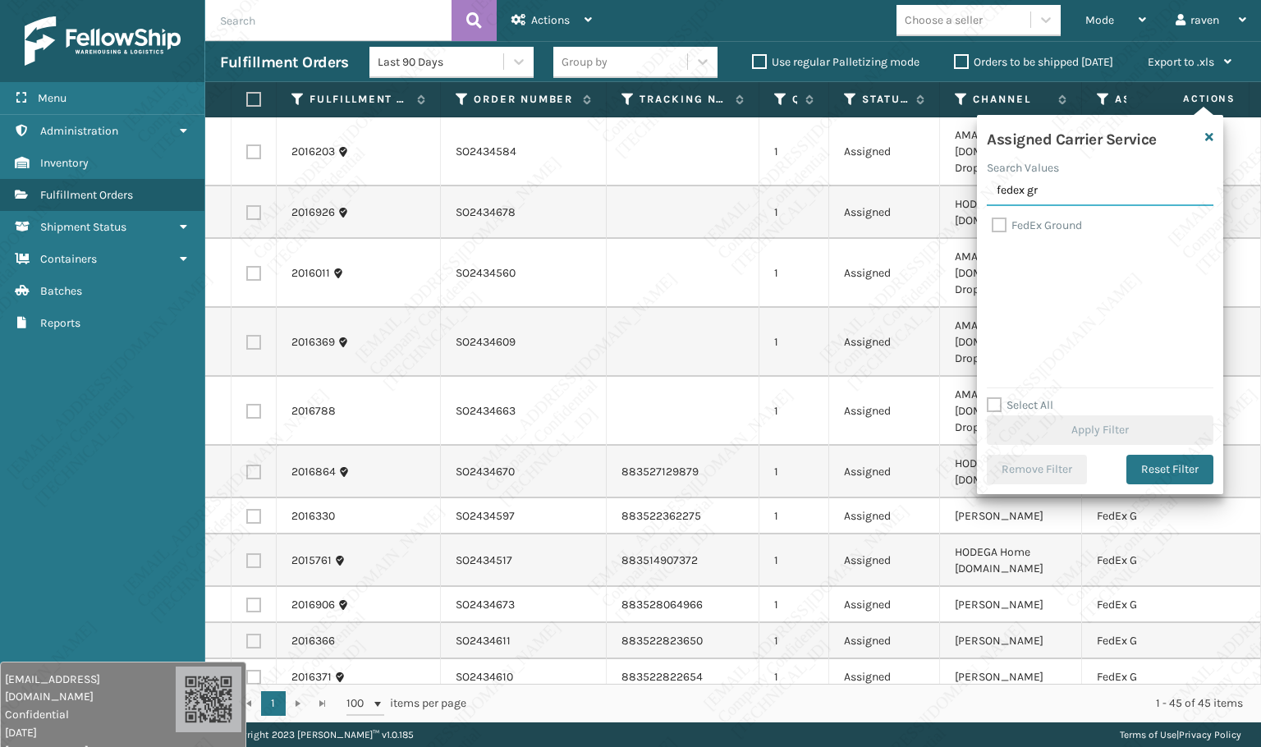
type input "fedex gr"
click at [1057, 225] on label "FedEx Ground" at bounding box center [1037, 225] width 90 height 14
click at [993, 225] on input "FedEx Ground" at bounding box center [992, 221] width 1 height 11
checkbox input "true"
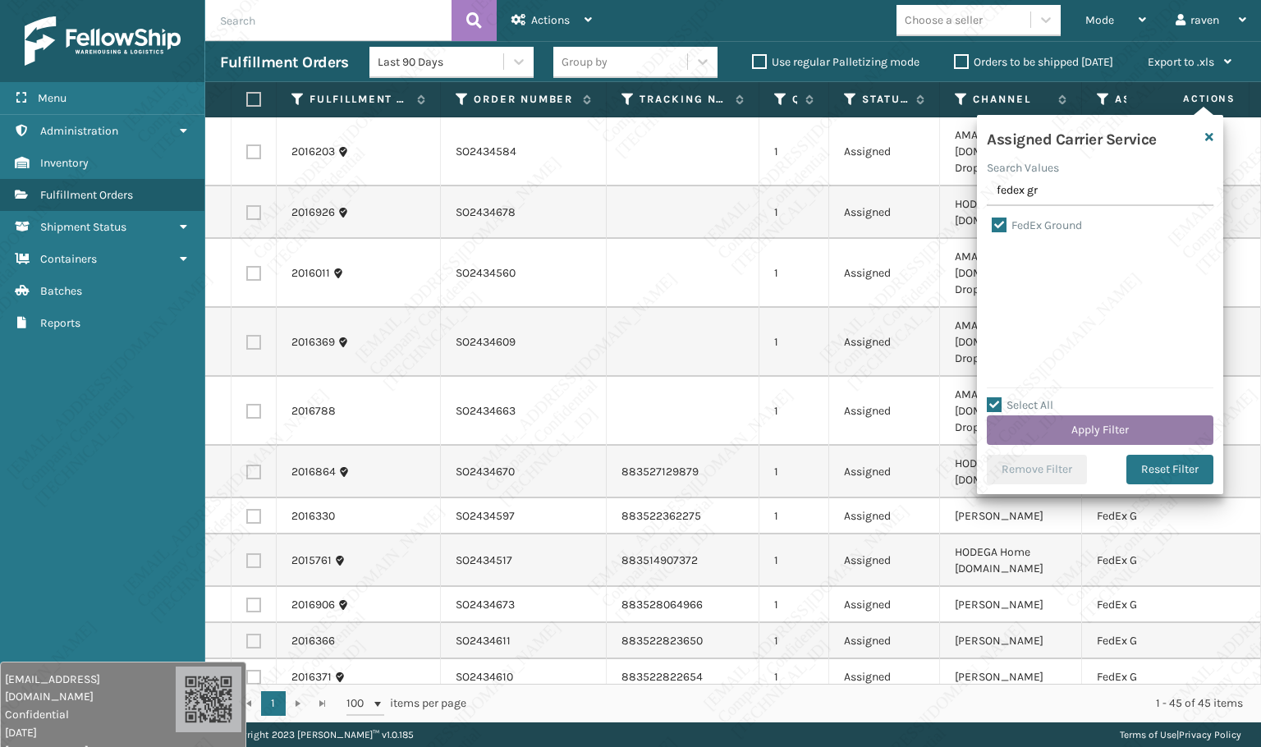
click at [1139, 429] on button "Apply Filter" at bounding box center [1100, 430] width 227 height 30
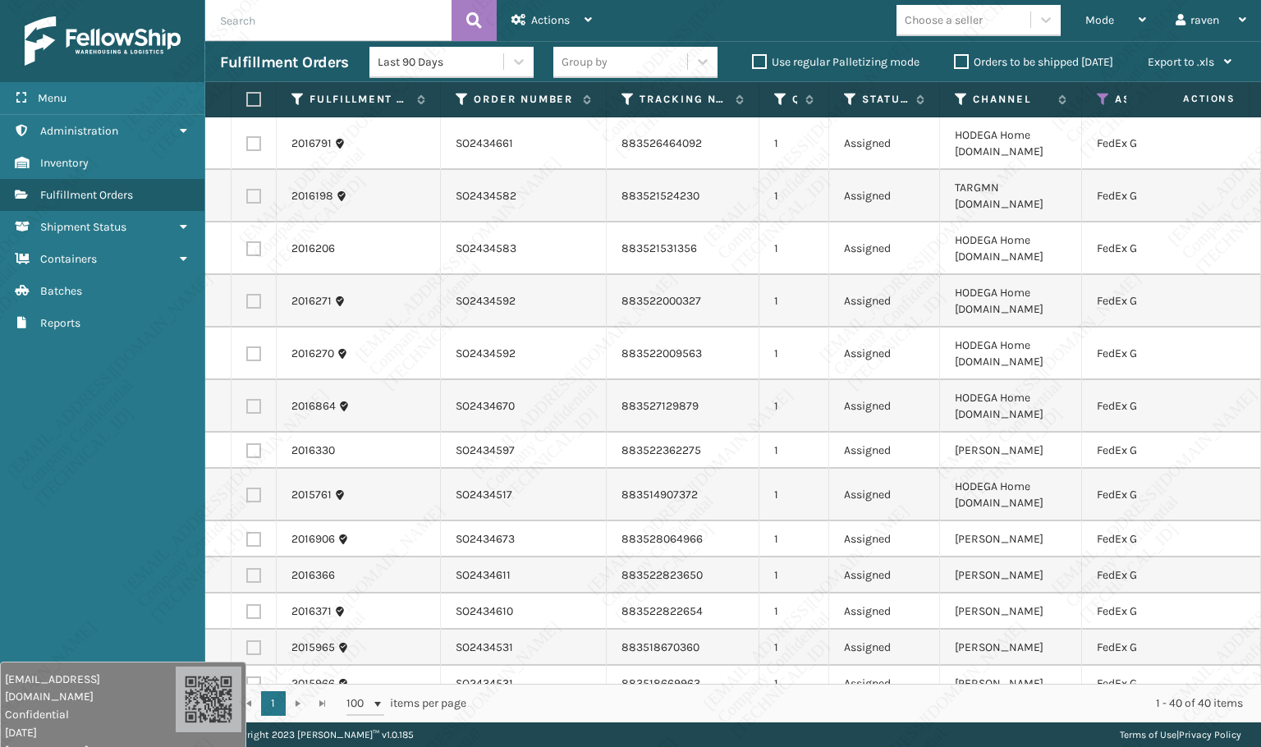
click at [255, 105] on label at bounding box center [251, 99] width 10 height 15
click at [247, 105] on input "checkbox" at bounding box center [246, 99] width 1 height 11
checkbox input "true"
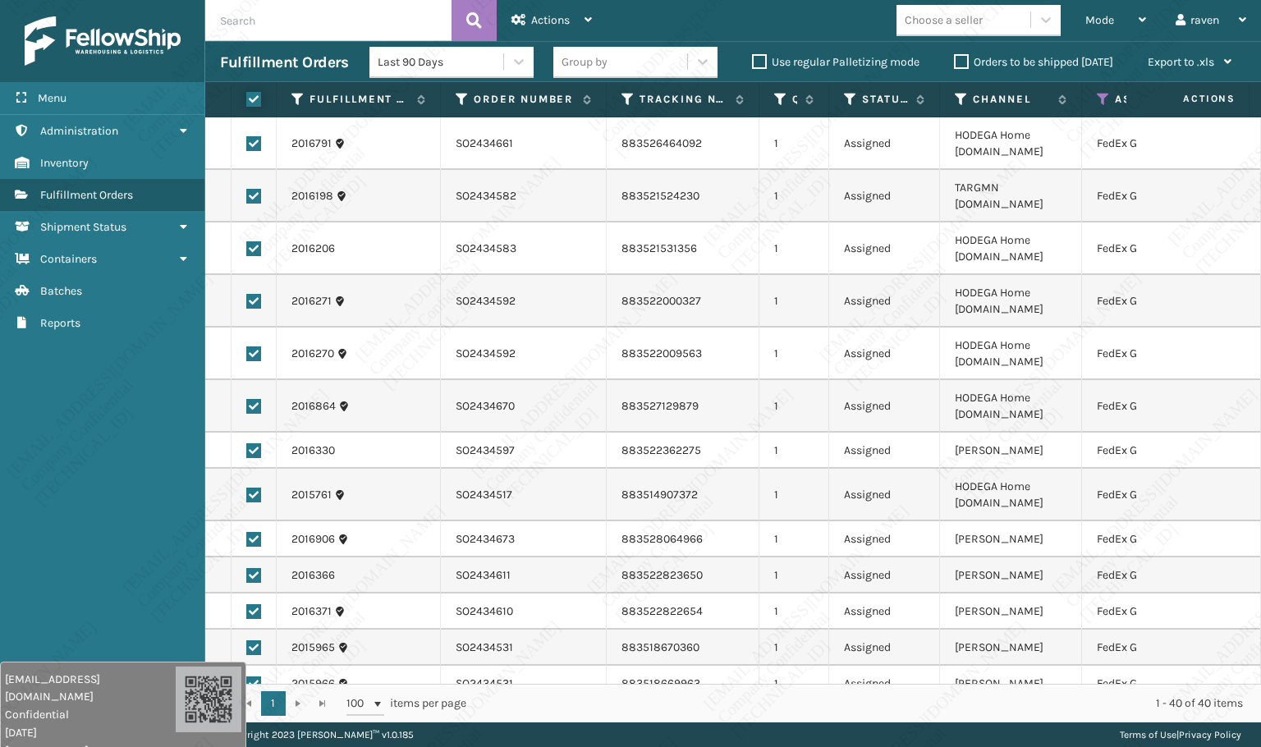
checkbox input "true"
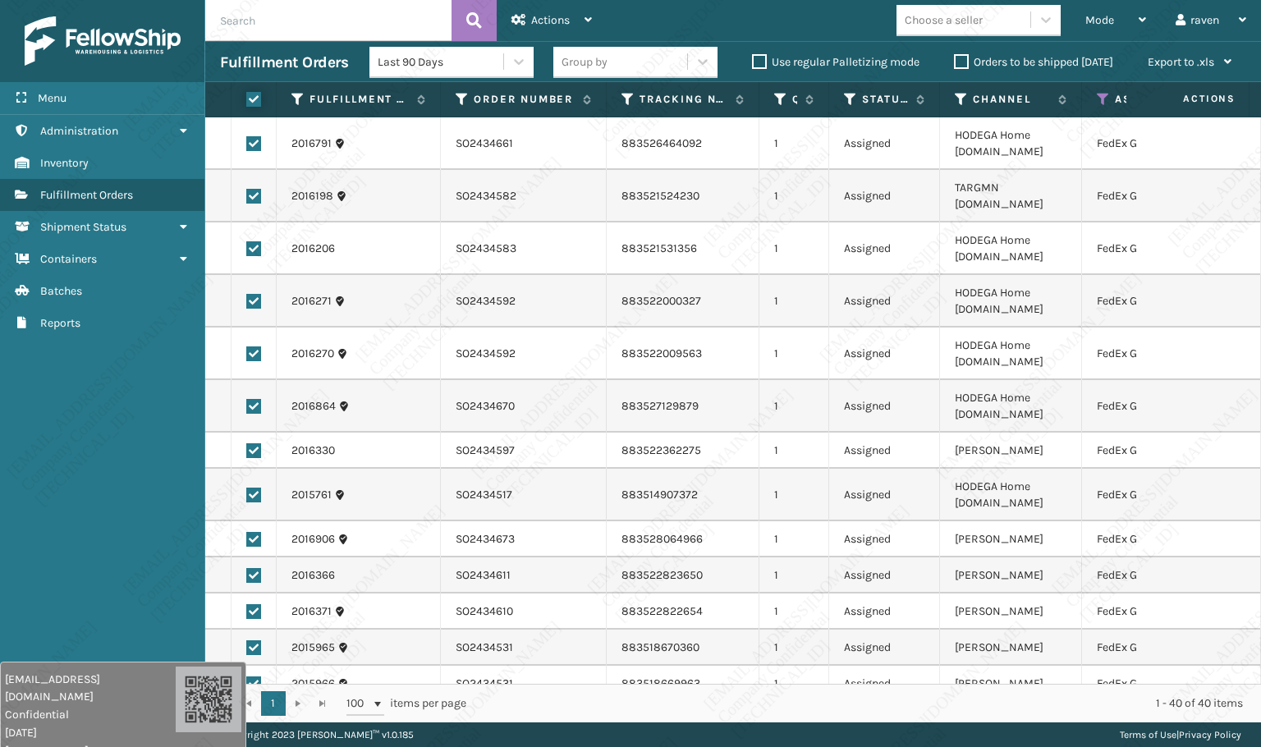
checkbox input "true"
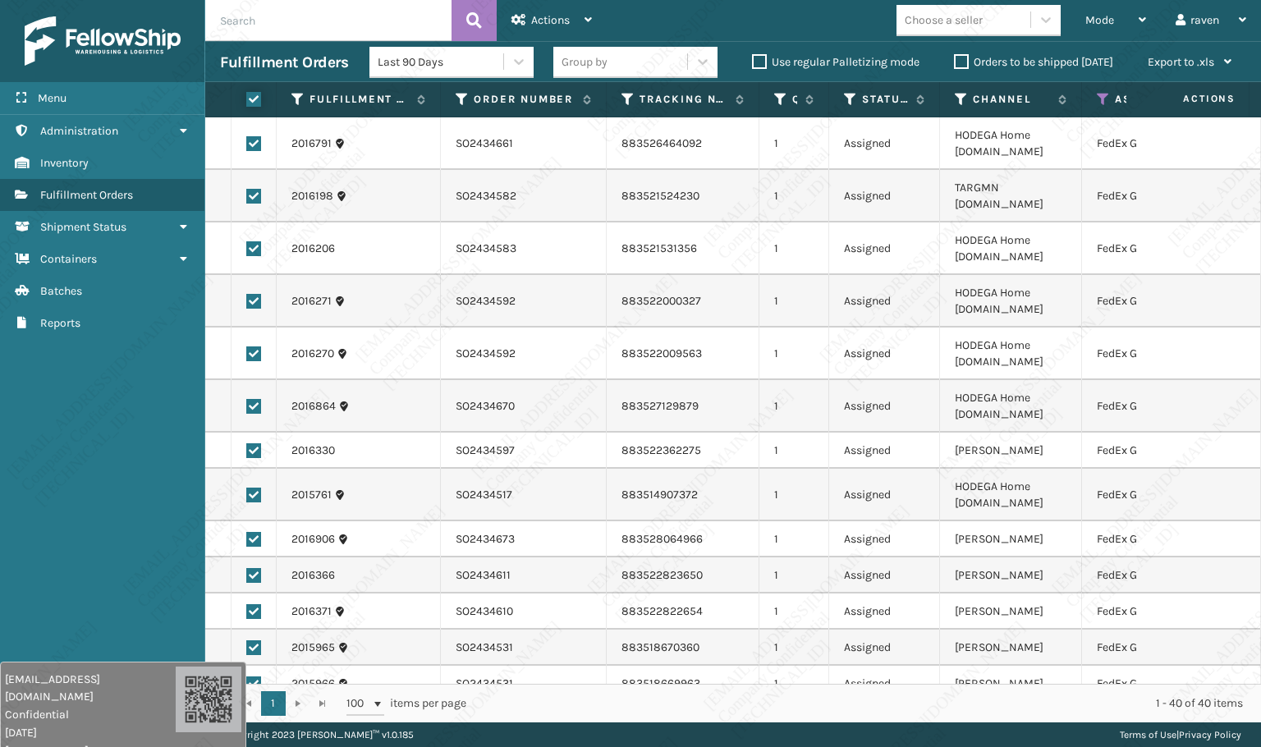
checkbox input "true"
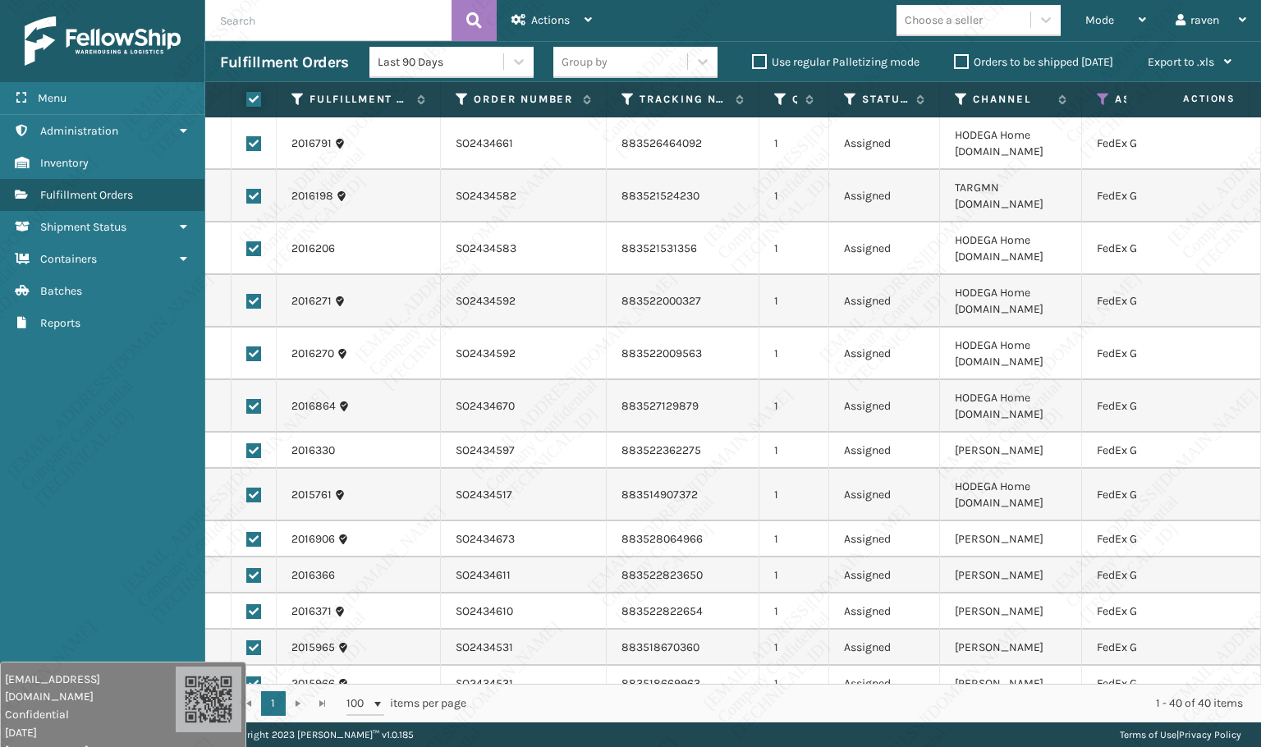
checkbox input "true"
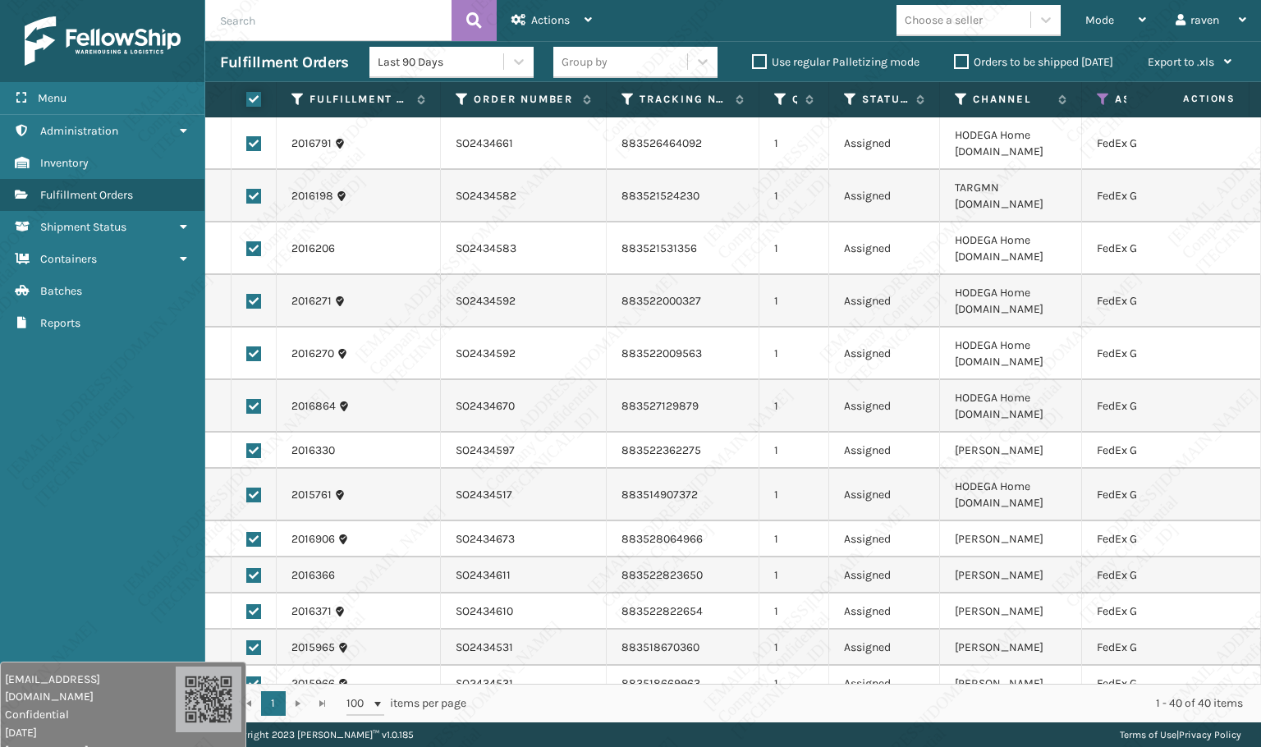
checkbox input "true"
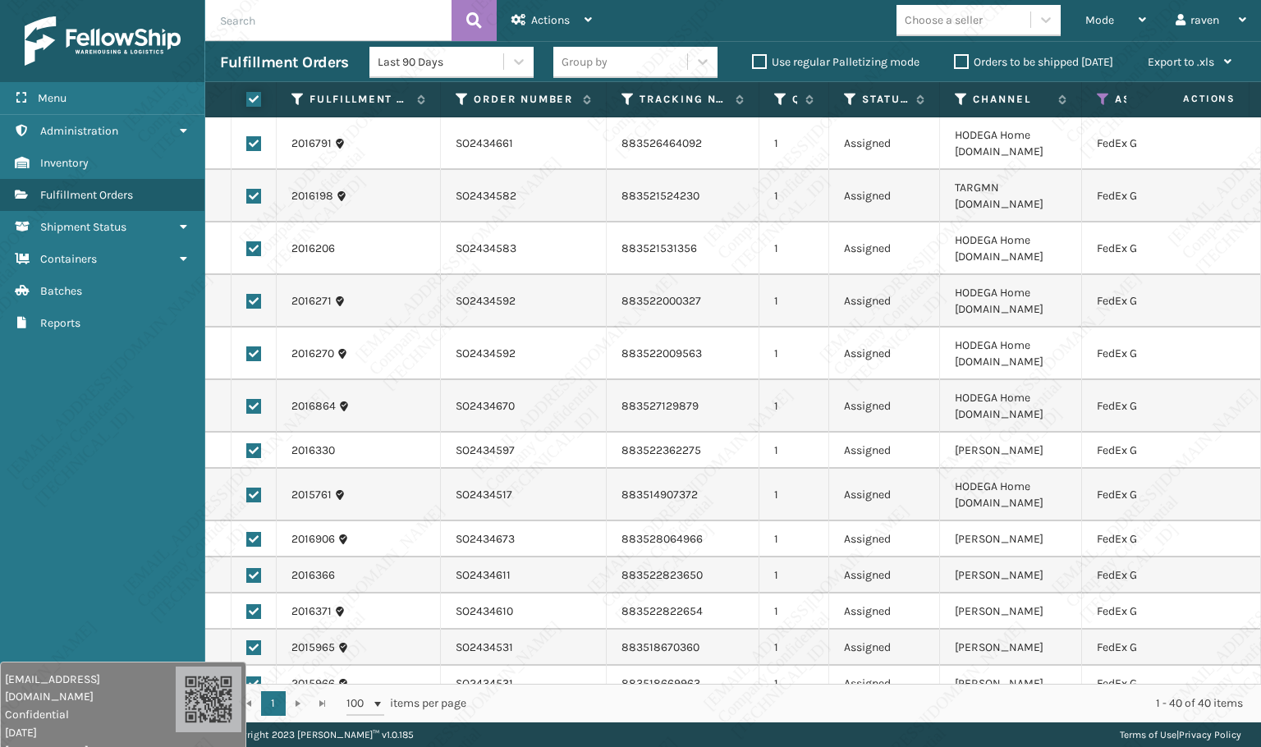
checkbox input "true"
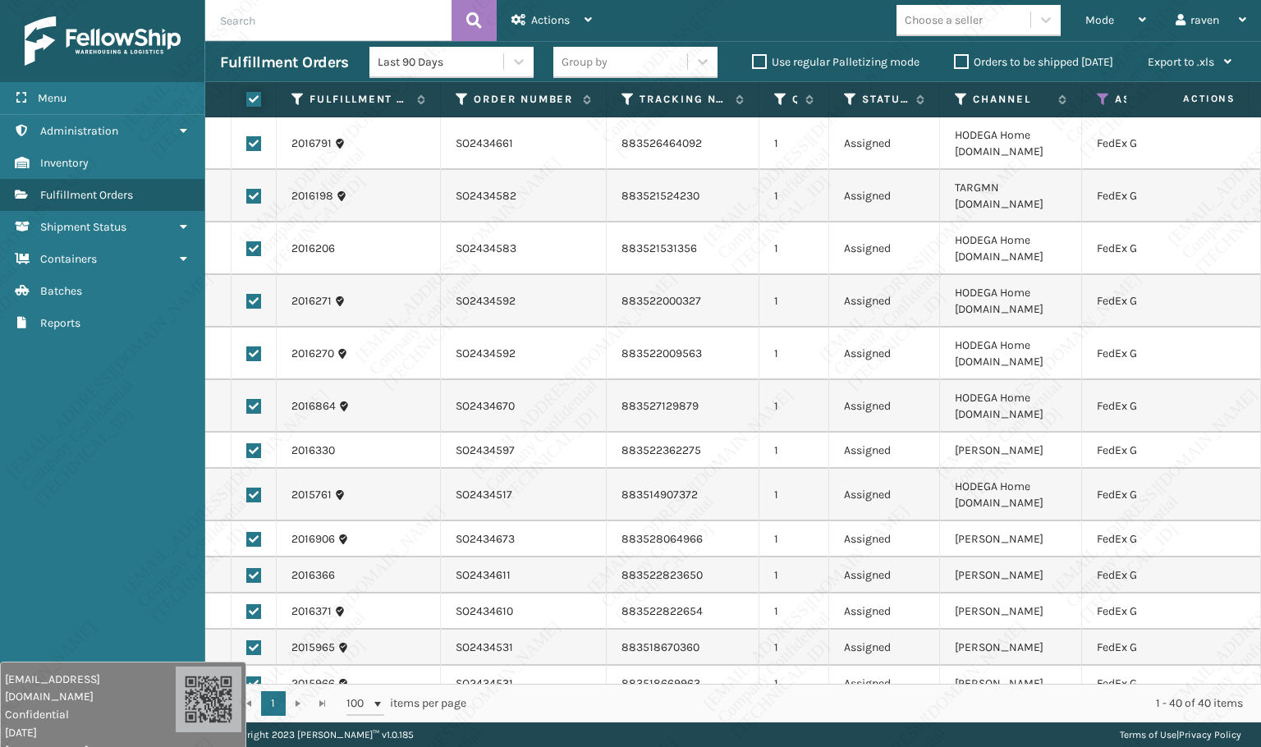
checkbox input "true"
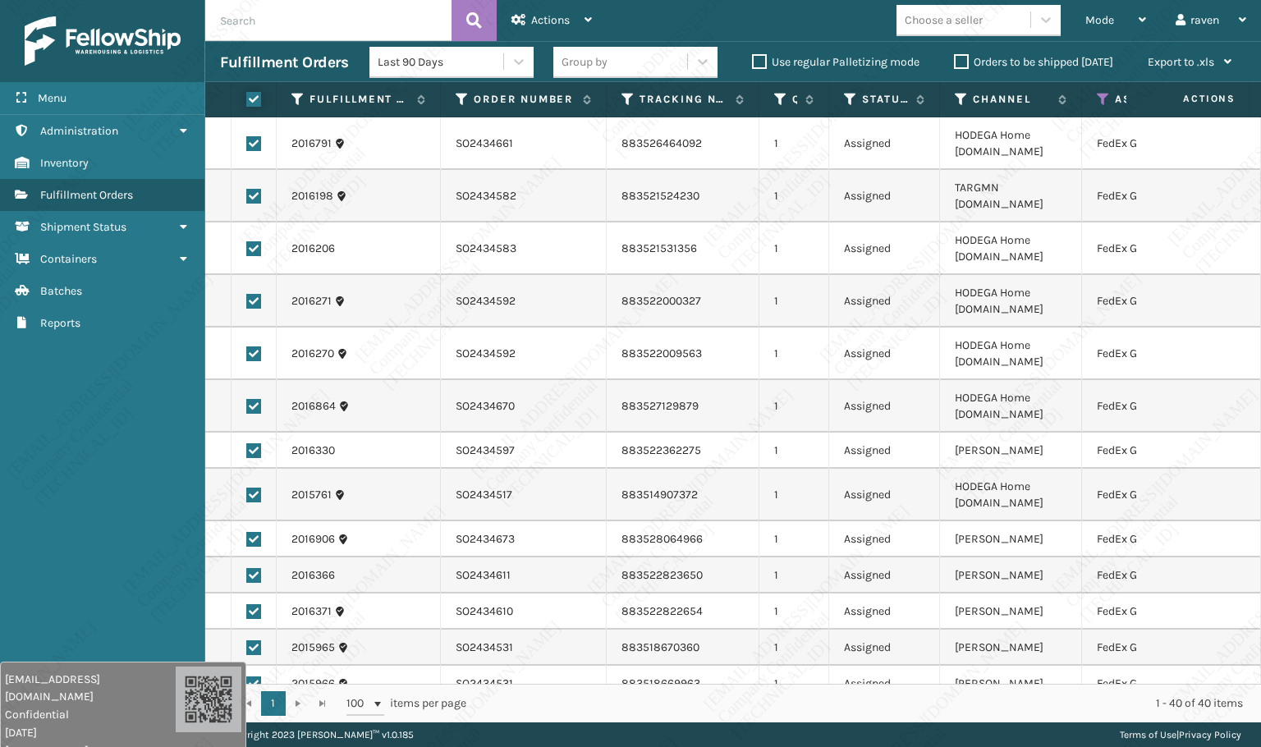
checkbox input "true"
click at [525, 7] on div "Actions" at bounding box center [552, 20] width 80 height 41
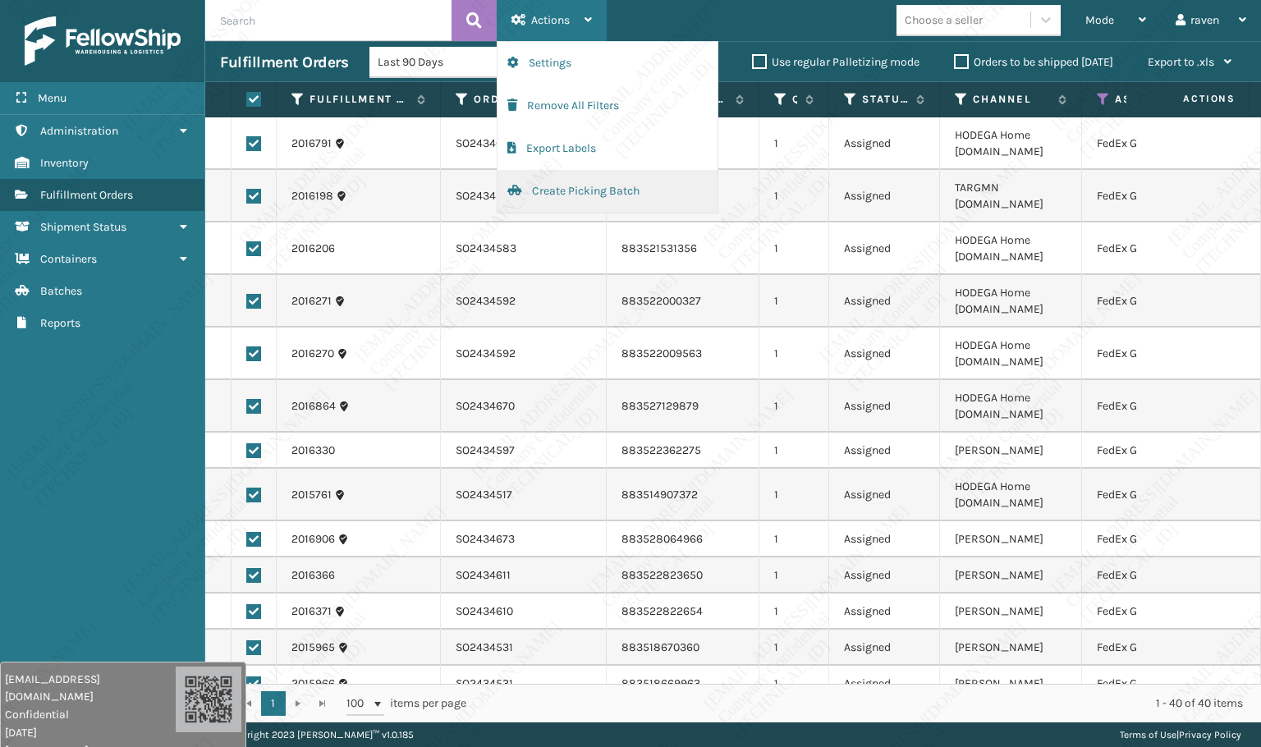
click at [544, 186] on button "Create Picking Batch" at bounding box center [608, 191] width 220 height 43
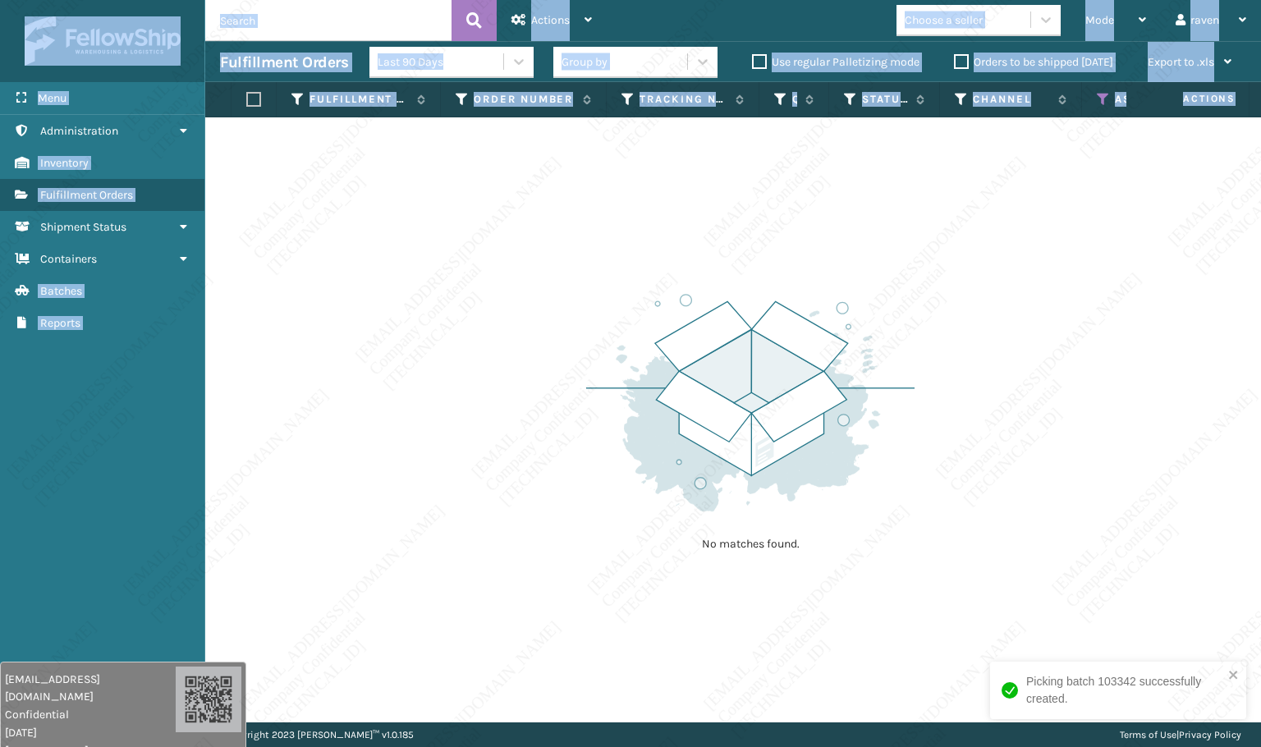
drag, startPoint x: 995, startPoint y: 710, endPoint x: 1067, endPoint y: 698, distance: 73.3
click at [1067, 0] on div "Picking batch 103342 successfully created. Menu Administration Inventory Fulfil…" at bounding box center [630, 0] width 1261 height 0
click at [915, 617] on div "No matches found." at bounding box center [733, 419] width 1056 height 605
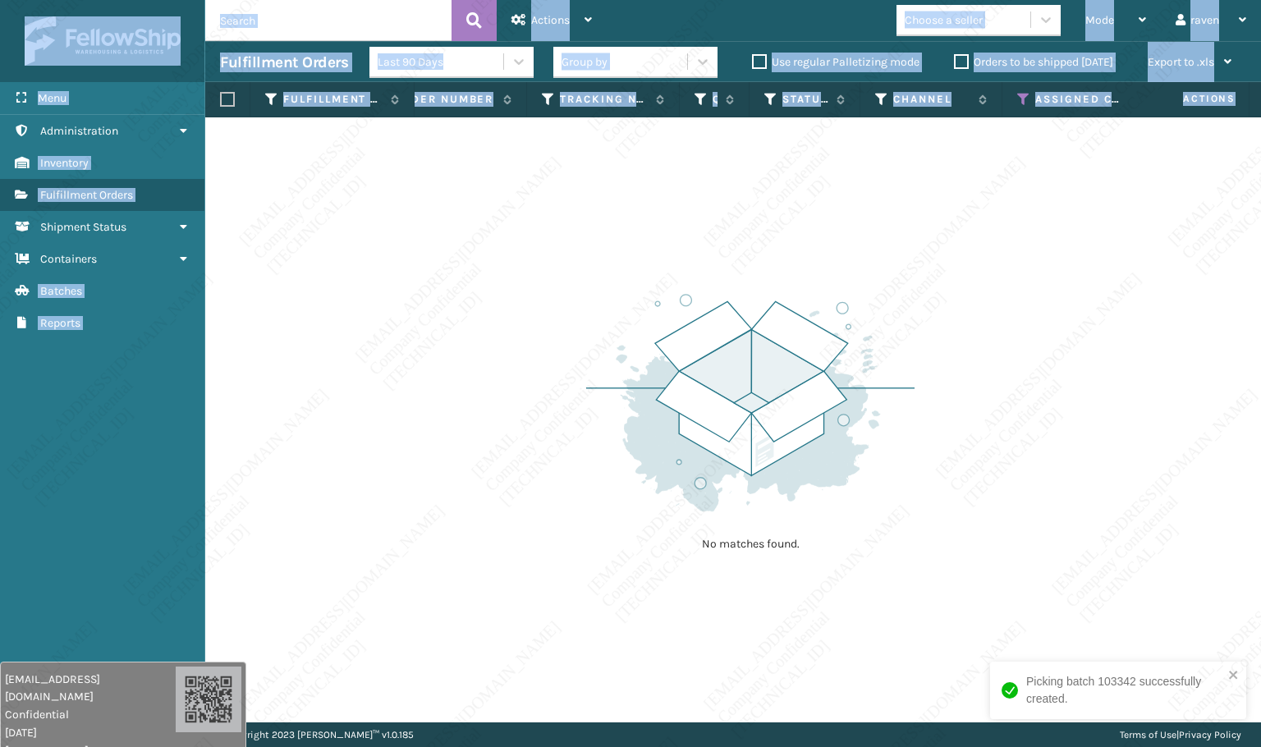
scroll to position [0, 112]
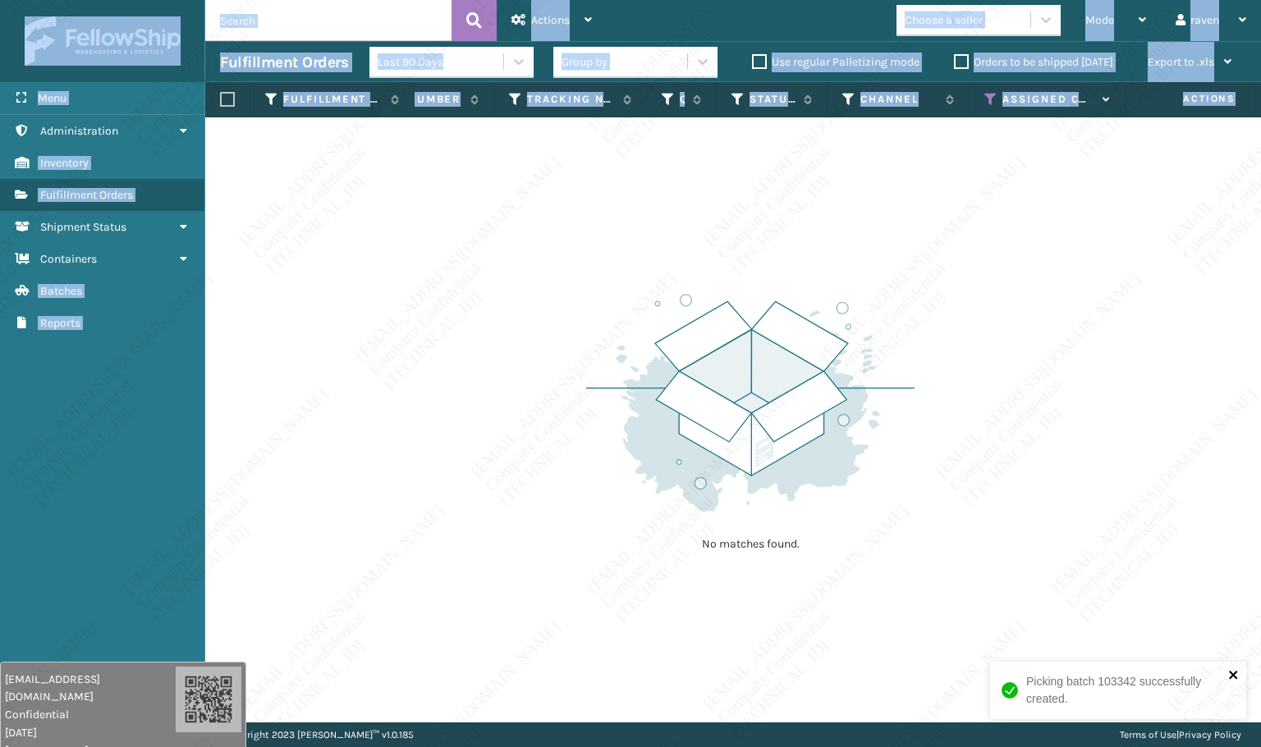
click at [1229, 675] on icon "close" at bounding box center [1233, 674] width 11 height 13
click at [934, 636] on div "No matches found." at bounding box center [733, 419] width 1056 height 605
click at [1007, 397] on div "No matches found." at bounding box center [733, 419] width 1056 height 605
click at [982, 94] on th "Assigned Carrier Service" at bounding box center [1048, 99] width 157 height 35
click at [988, 95] on icon at bounding box center [990, 99] width 13 height 15
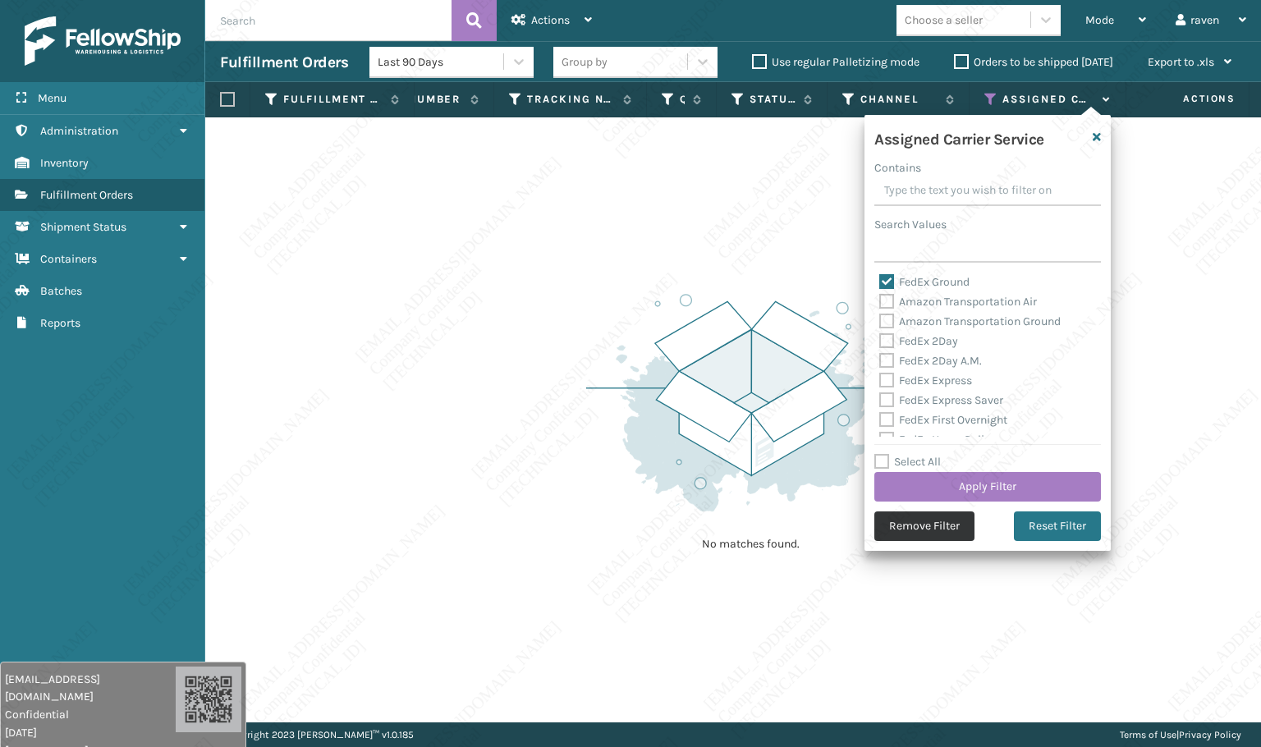
click at [941, 516] on button "Remove Filter" at bounding box center [924, 527] width 100 height 30
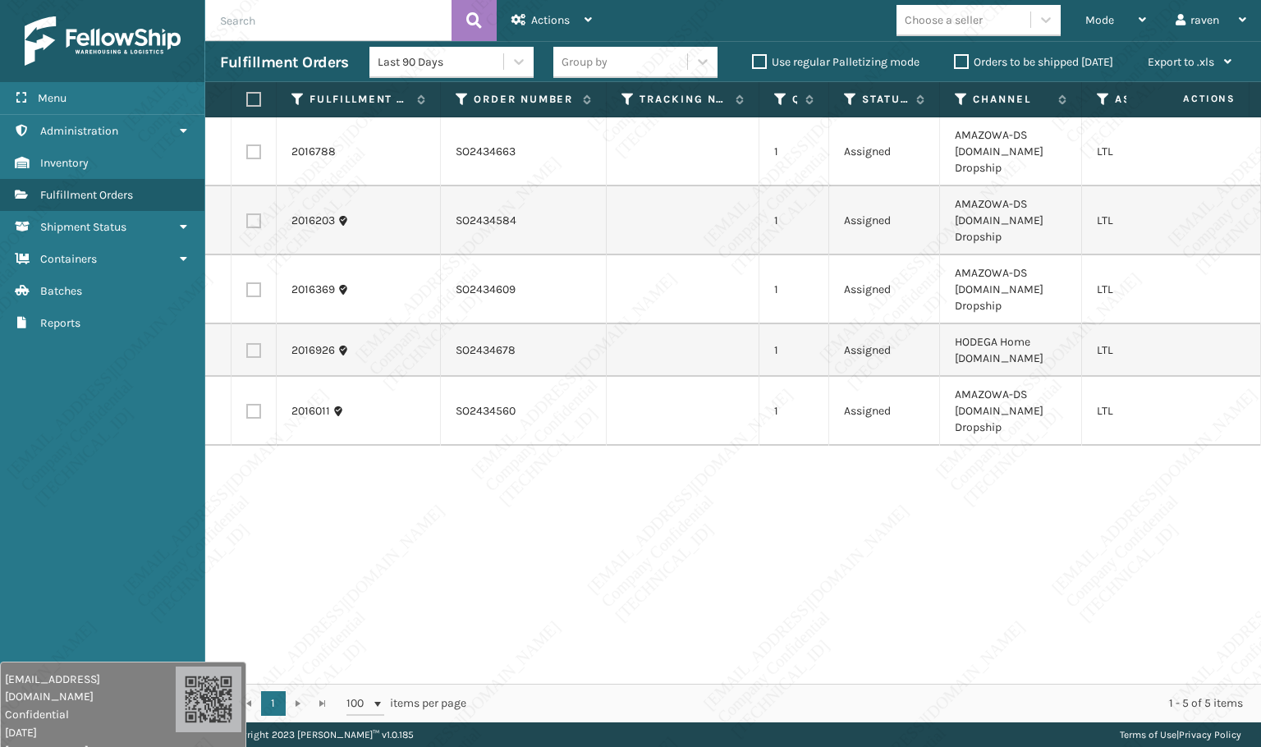
click at [250, 96] on label at bounding box center [251, 99] width 10 height 15
click at [247, 96] on input "checkbox" at bounding box center [246, 99] width 1 height 11
checkbox input "true"
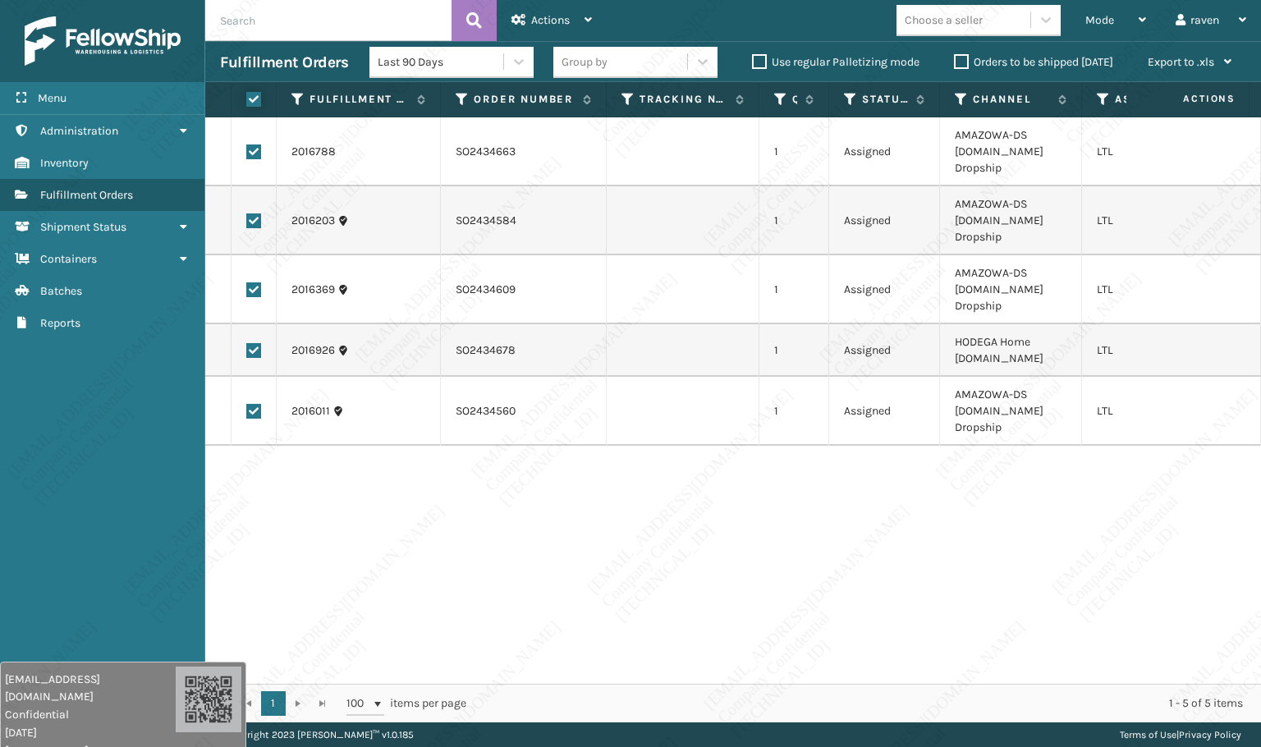
checkbox input "true"
click at [562, 21] on span "Actions" at bounding box center [550, 20] width 39 height 14
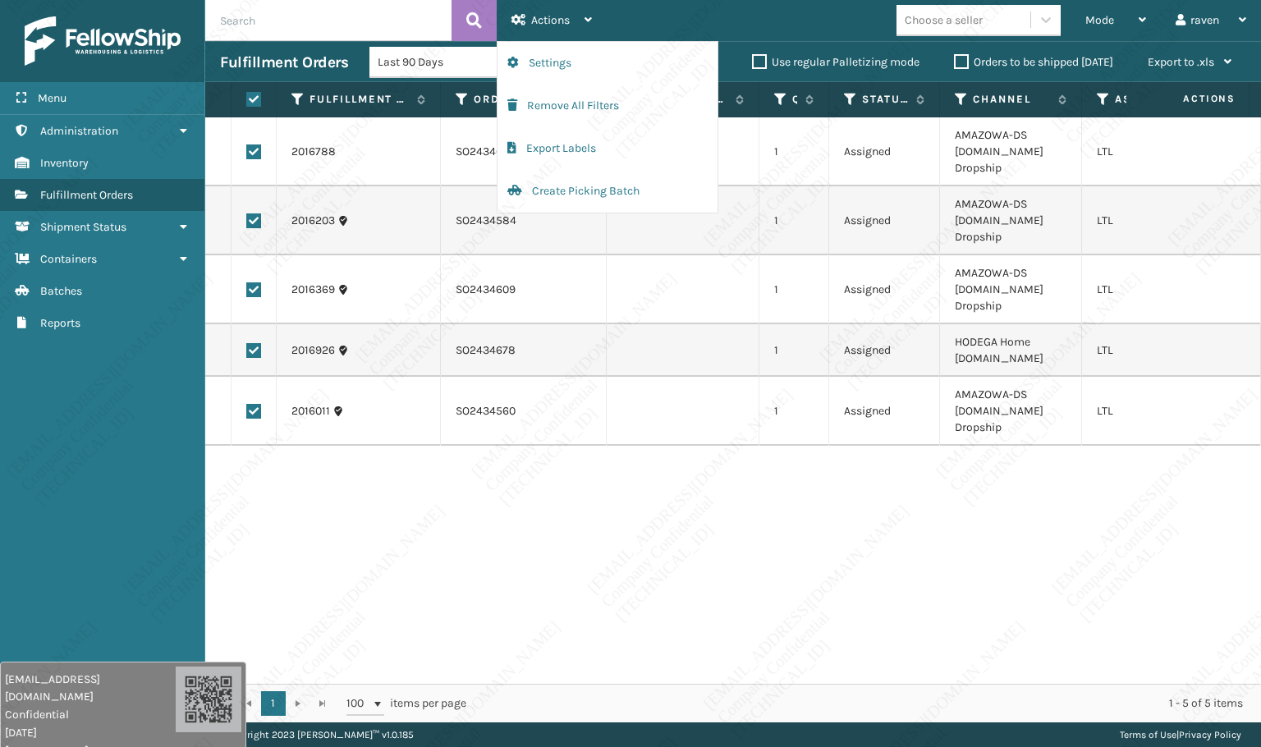
drag, startPoint x: 571, startPoint y: 195, endPoint x: 564, endPoint y: 544, distance: 348.2
click at [560, 544] on div "Actions Settings Remove All Filters Export Labels Create Picking Batch Mode Reg…" at bounding box center [733, 361] width 1056 height 723
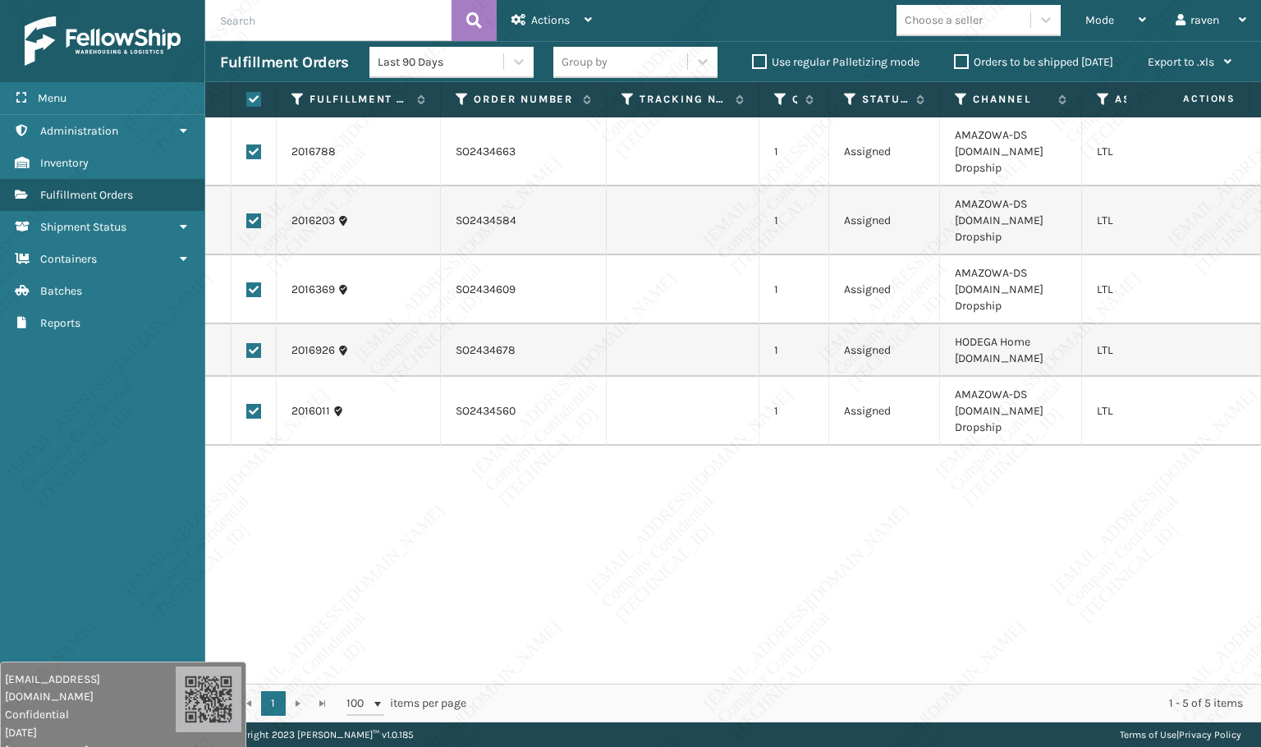
click at [257, 351] on label at bounding box center [253, 350] width 15 height 15
click at [247, 351] on input "checkbox" at bounding box center [246, 348] width 1 height 11
checkbox input "false"
click at [535, 35] on div "Actions" at bounding box center [552, 20] width 80 height 41
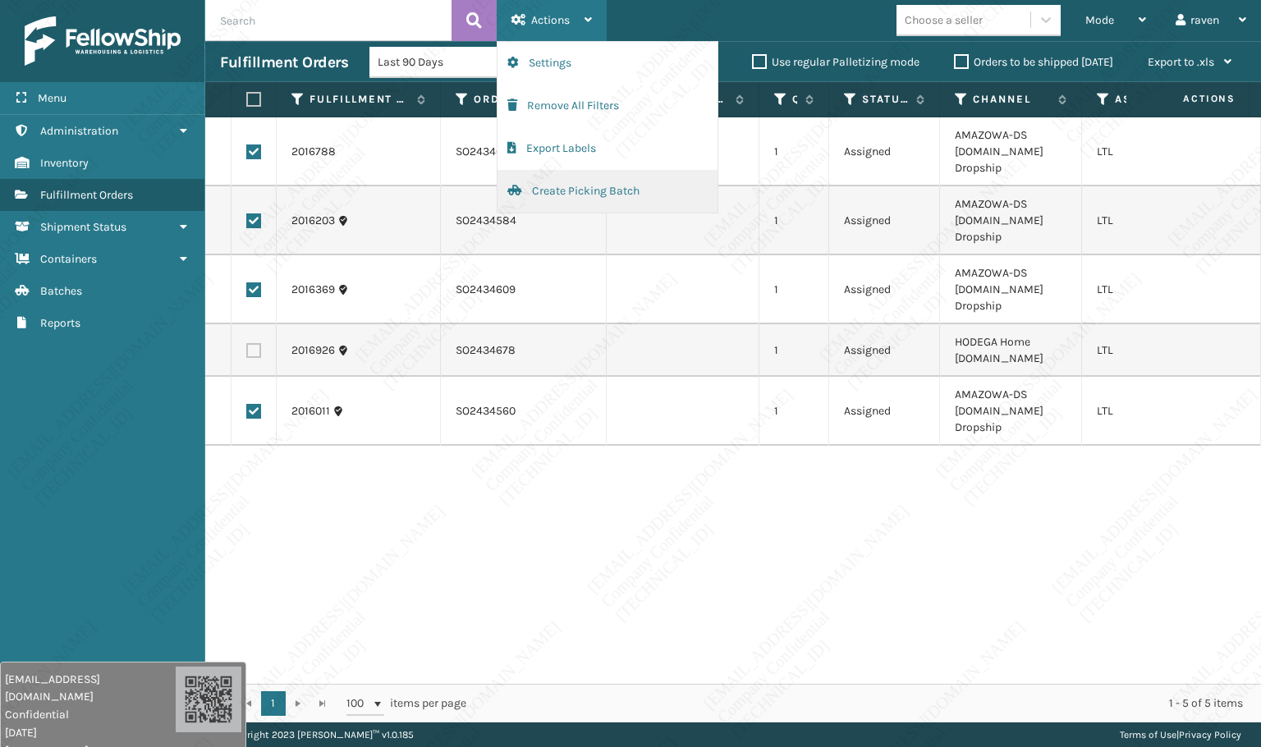
click at [573, 187] on button "Create Picking Batch" at bounding box center [608, 191] width 220 height 43
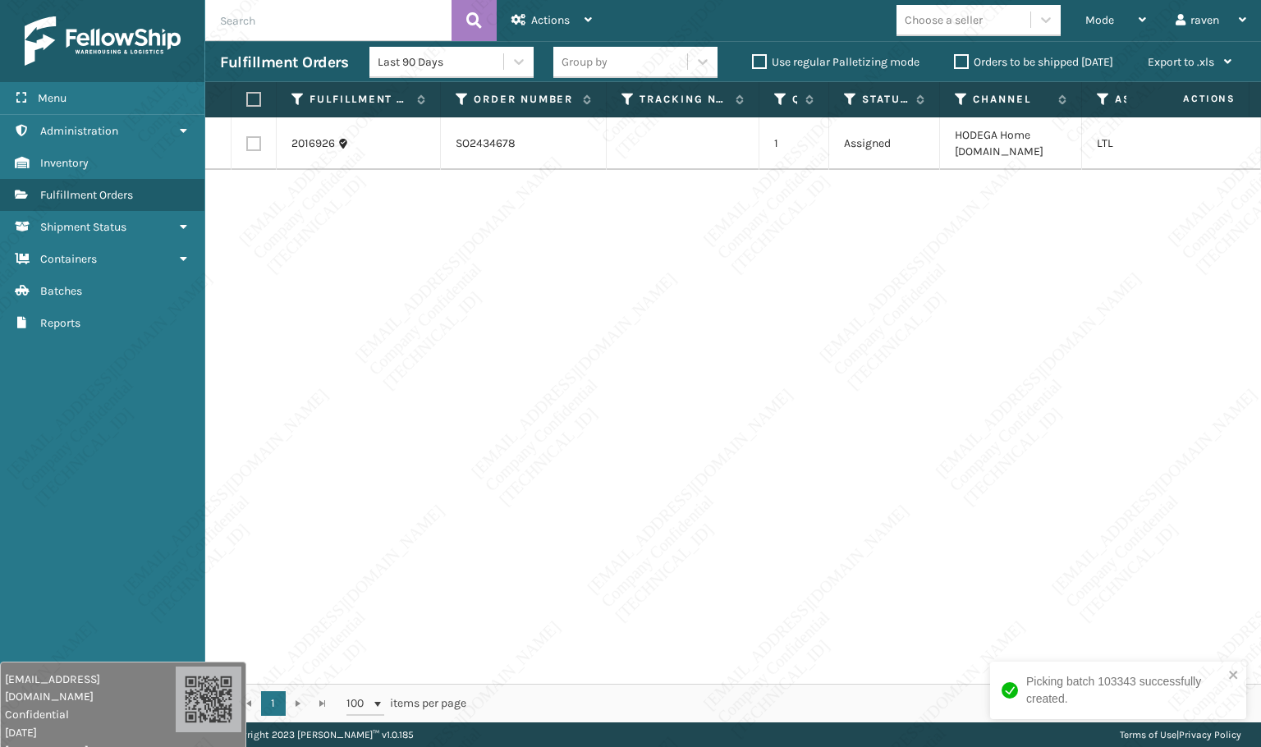
click at [699, 298] on div "2016926 SO2434678 1 Assigned HODEGA Home [DOMAIN_NAME] LTL" at bounding box center [733, 400] width 1056 height 567
drag, startPoint x: 529, startPoint y: 142, endPoint x: 447, endPoint y: 144, distance: 82.1
click at [448, 142] on td "SO2434678" at bounding box center [524, 143] width 166 height 53
copy td "SO2434678"
drag, startPoint x: 470, startPoint y: 337, endPoint x: 433, endPoint y: 312, distance: 44.4
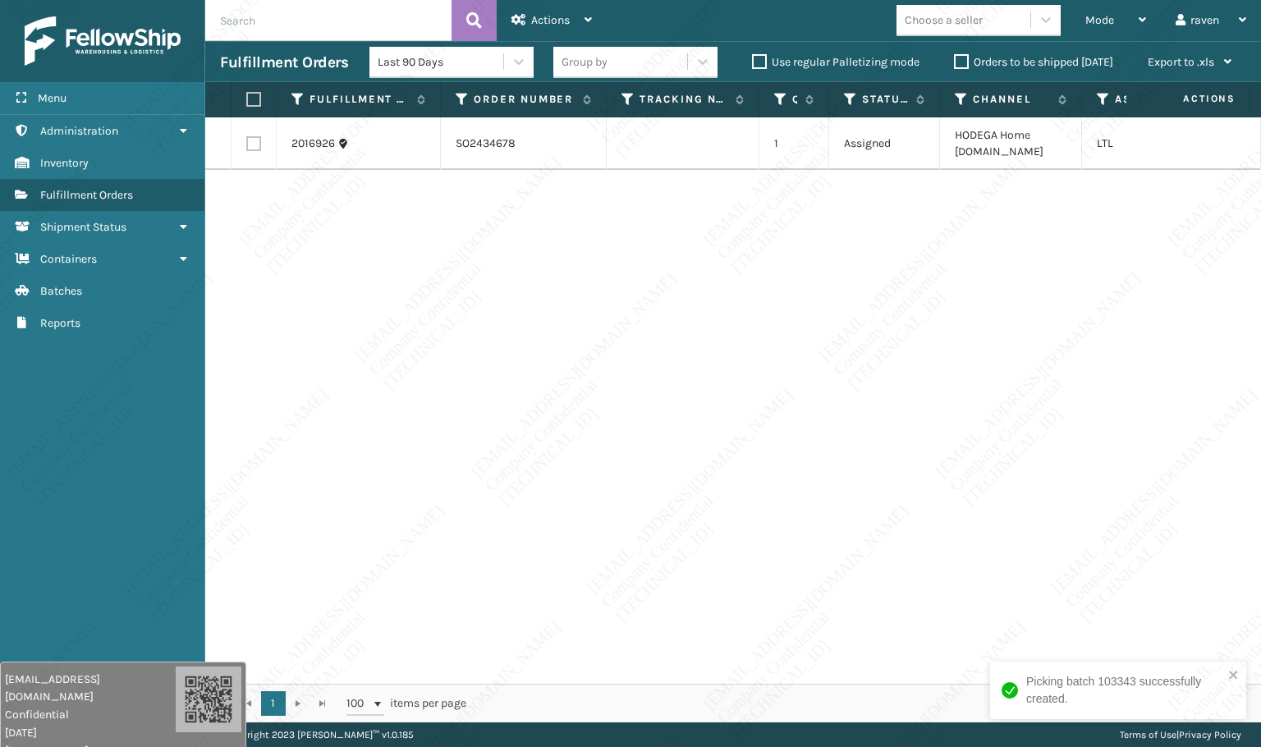
click at [470, 336] on div "2016926 SO2434678 1 Assigned HODEGA Home [DOMAIN_NAME] LTL" at bounding box center [733, 400] width 1056 height 567
click at [256, 104] on label at bounding box center [251, 99] width 10 height 15
click at [247, 104] on input "checkbox" at bounding box center [246, 99] width 1 height 11
checkbox input "true"
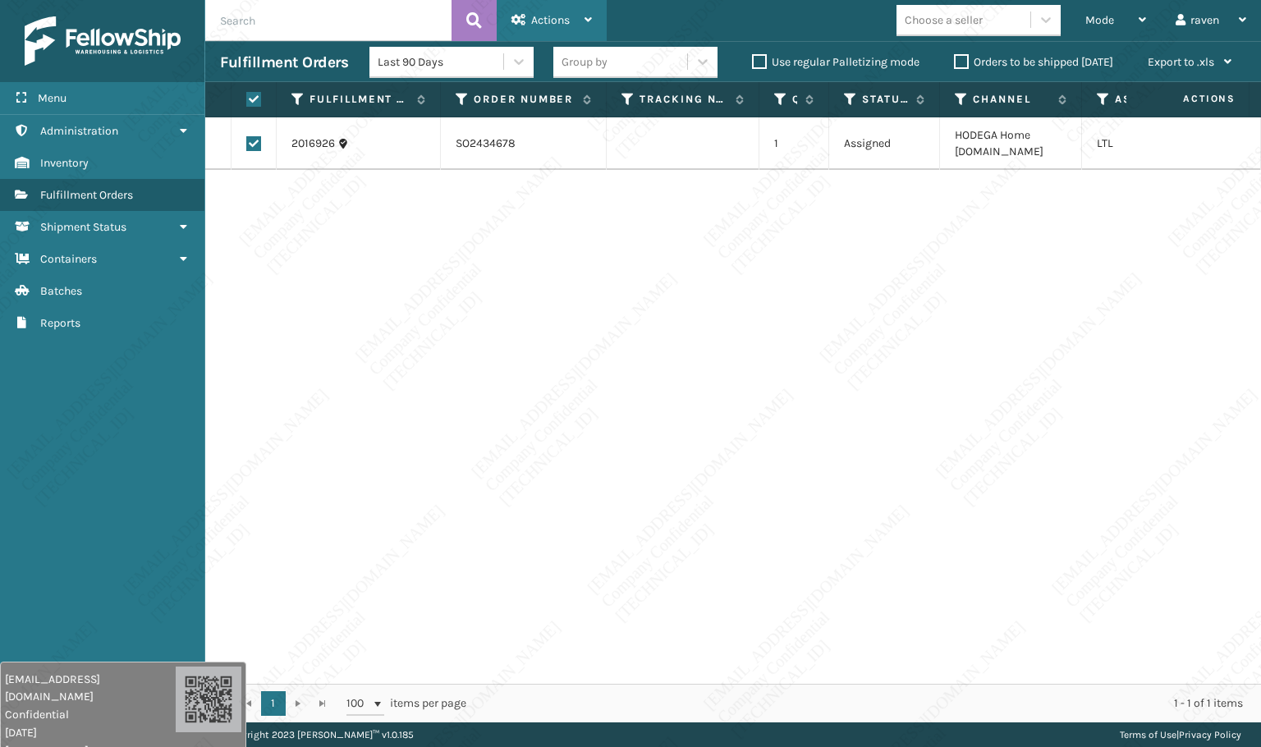
click at [579, 22] on div "Actions" at bounding box center [552, 20] width 80 height 41
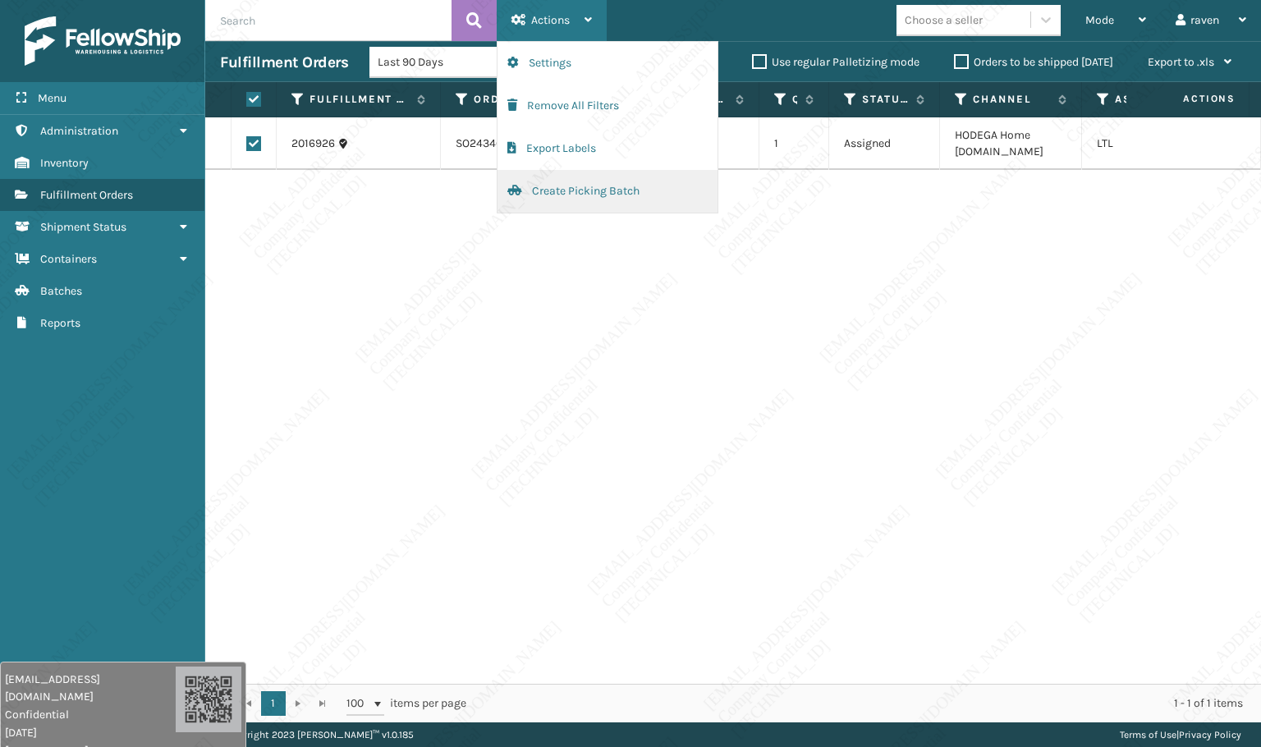
click at [572, 195] on button "Create Picking Batch" at bounding box center [608, 191] width 220 height 43
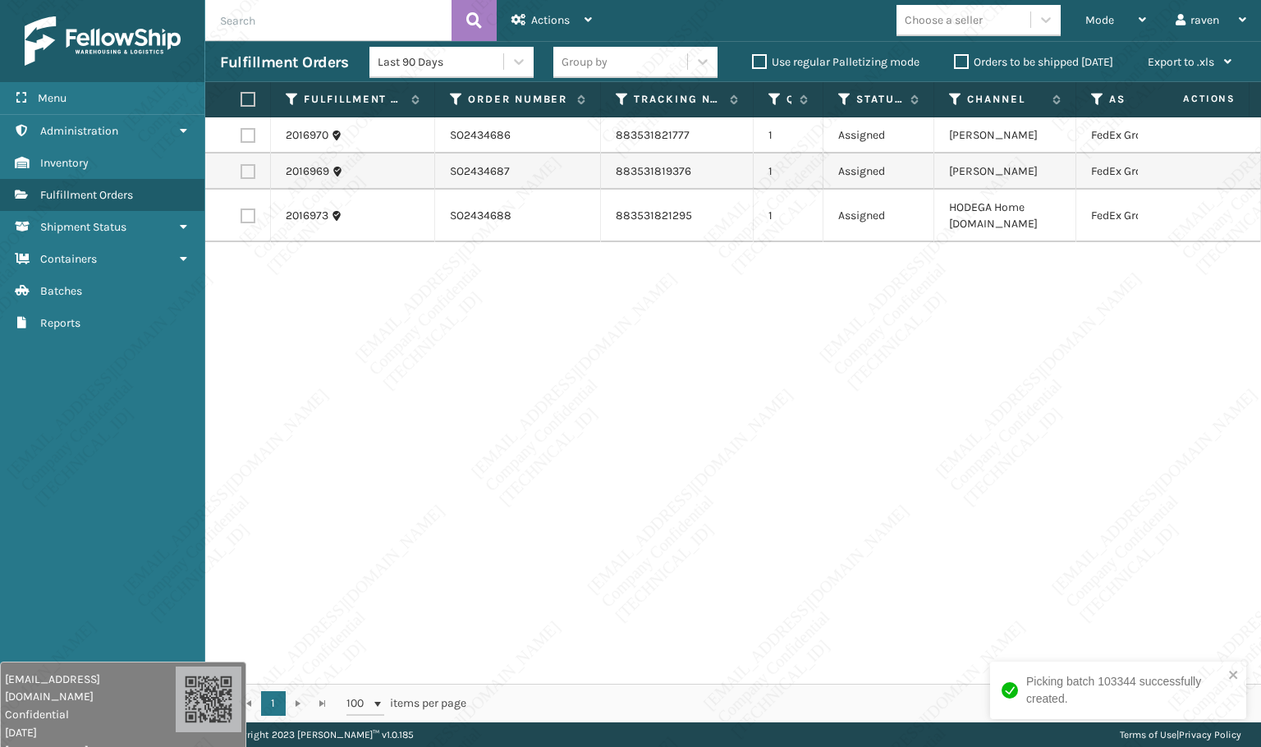
scroll to position [0, 0]
click at [255, 95] on label at bounding box center [251, 99] width 10 height 15
click at [247, 95] on input "checkbox" at bounding box center [246, 99] width 1 height 11
checkbox input "true"
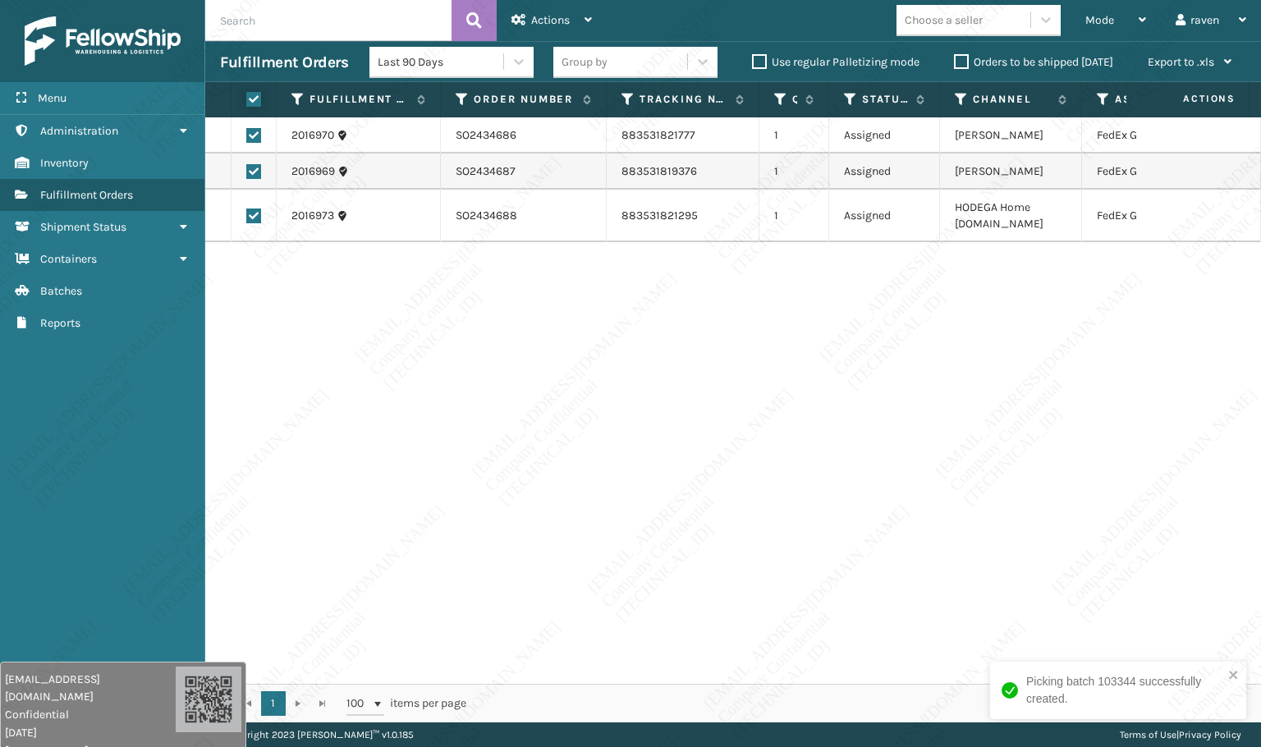
checkbox input "true"
click at [549, 8] on div "Actions" at bounding box center [552, 20] width 80 height 41
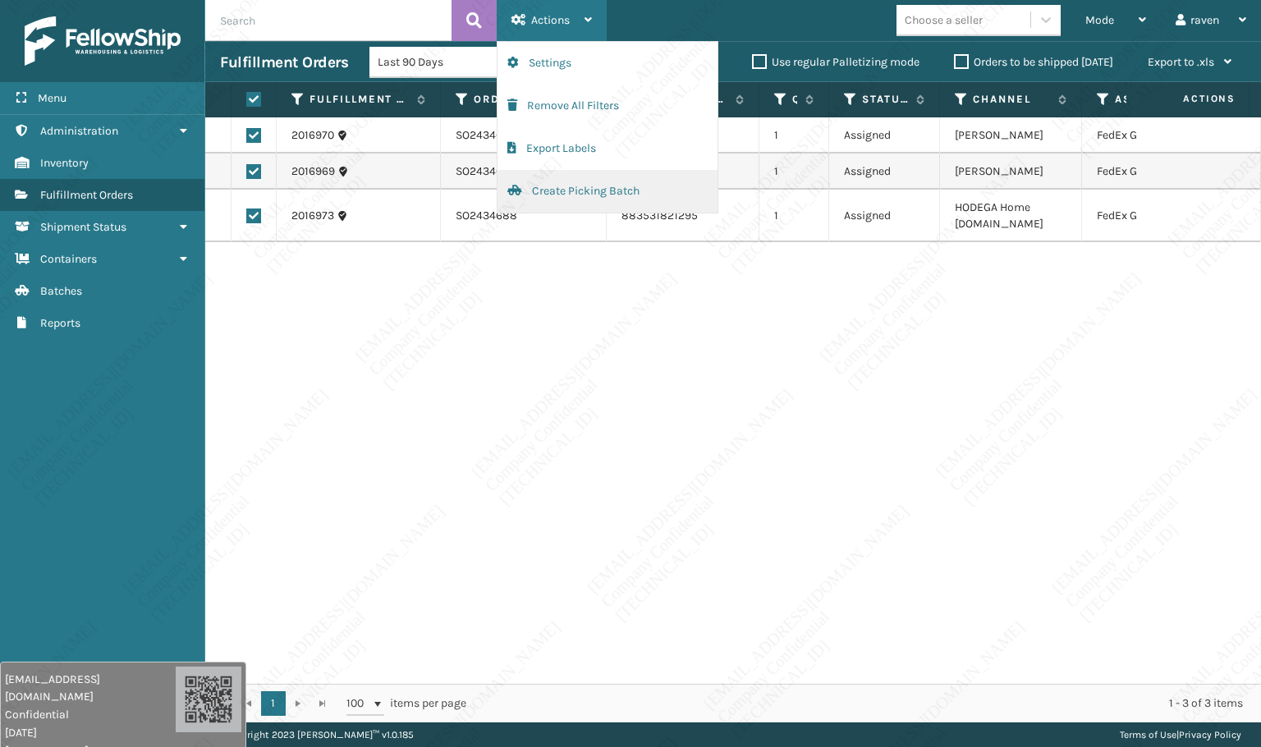
click at [565, 193] on button "Create Picking Batch" at bounding box center [608, 191] width 220 height 43
